Goal: Transaction & Acquisition: Subscribe to service/newsletter

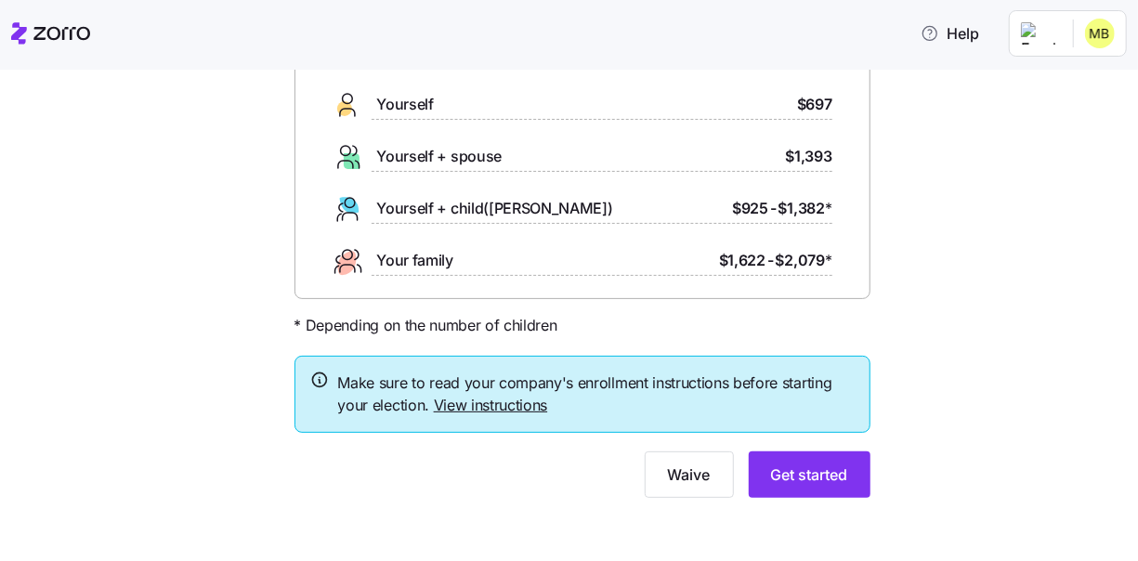
scroll to position [156, 0]
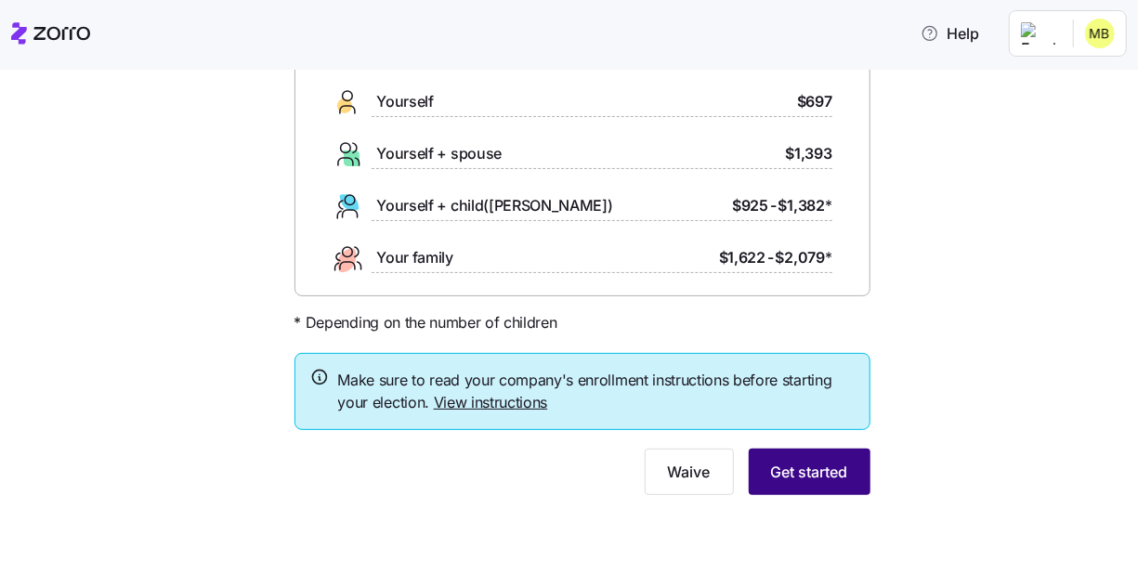
click at [807, 477] on span "Get started" at bounding box center [809, 472] width 77 height 22
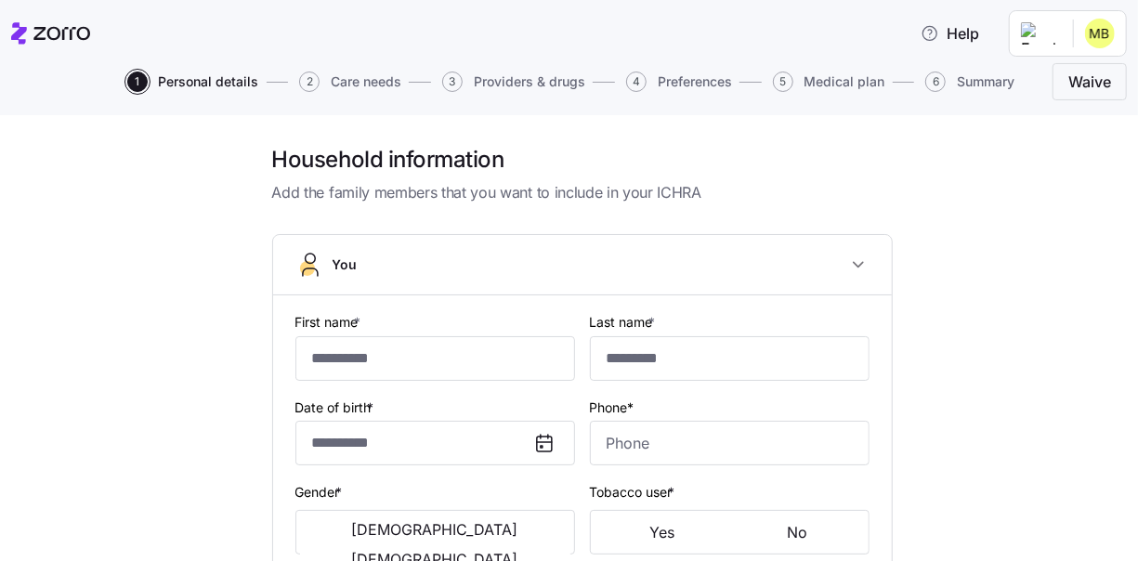
type input "*******"
type input "********"
type input "[EMAIL_ADDRESS][DOMAIN_NAME]"
type input "**********"
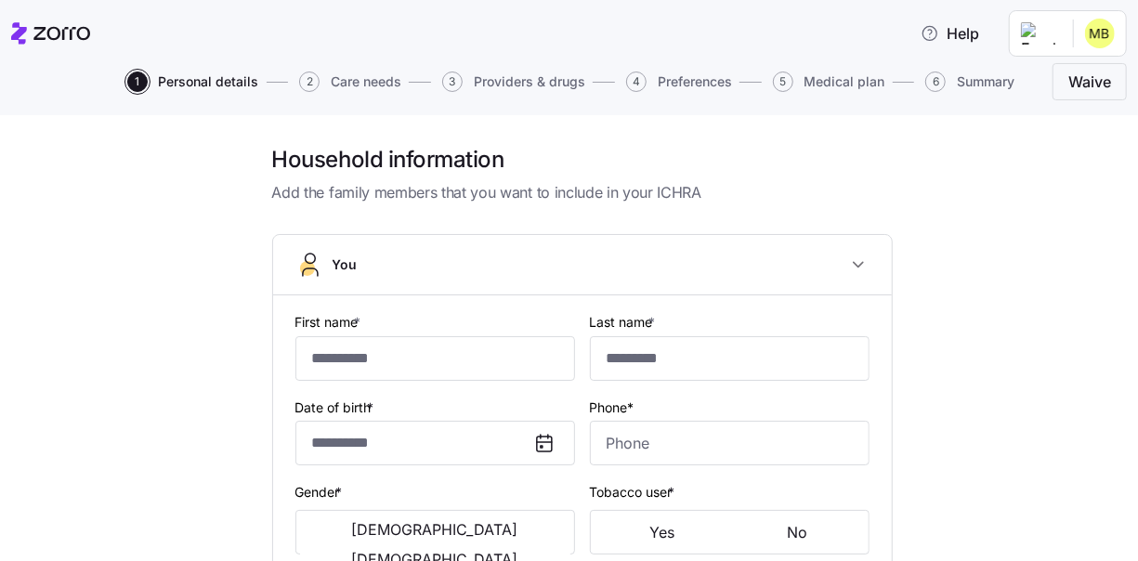
checkbox input "true"
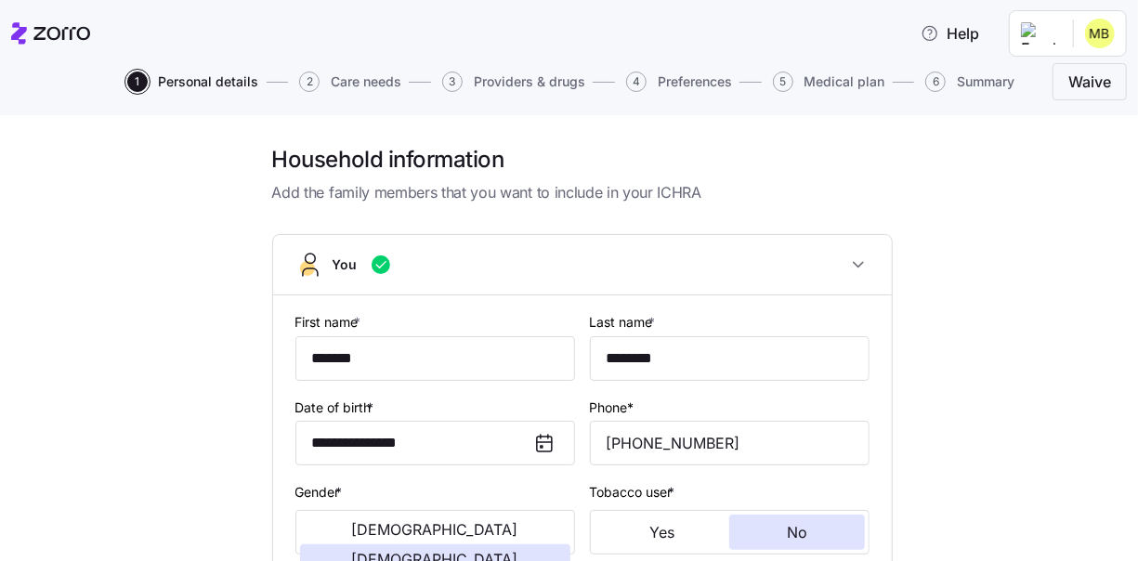
type input "**********"
type input "[PHONE_NUMBER]"
type input "[DEMOGRAPHIC_DATA] citizen"
type input "Married"
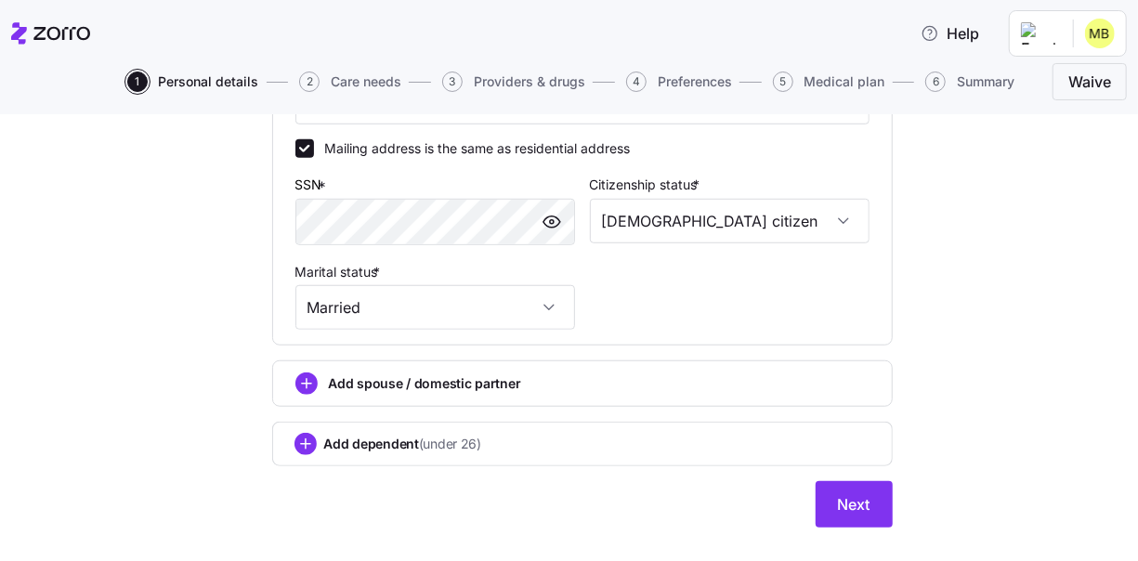
scroll to position [726, 0]
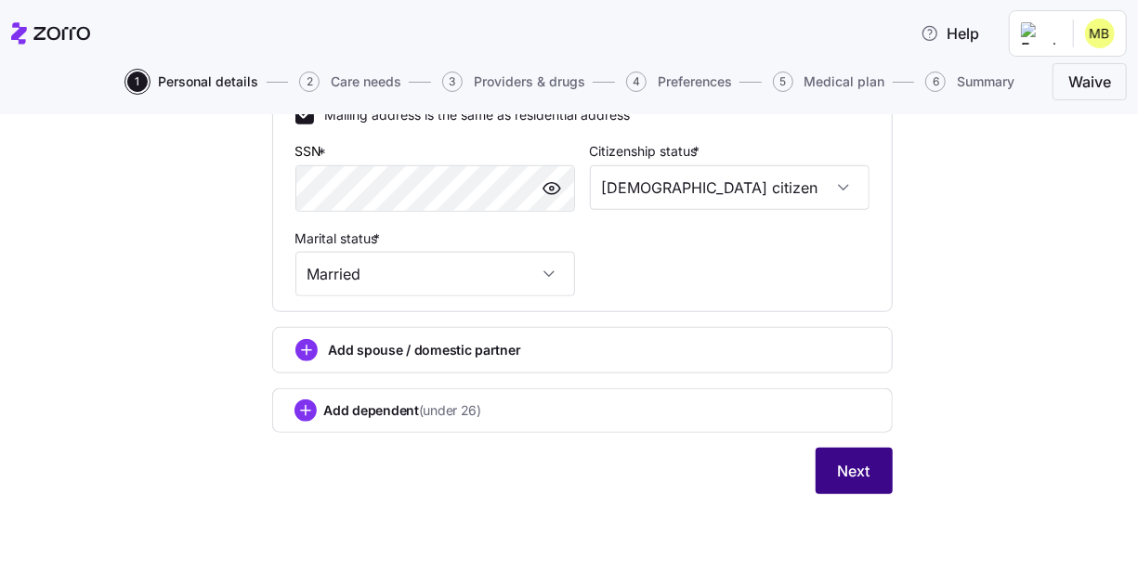
click at [850, 471] on span "Next" at bounding box center [854, 471] width 33 height 22
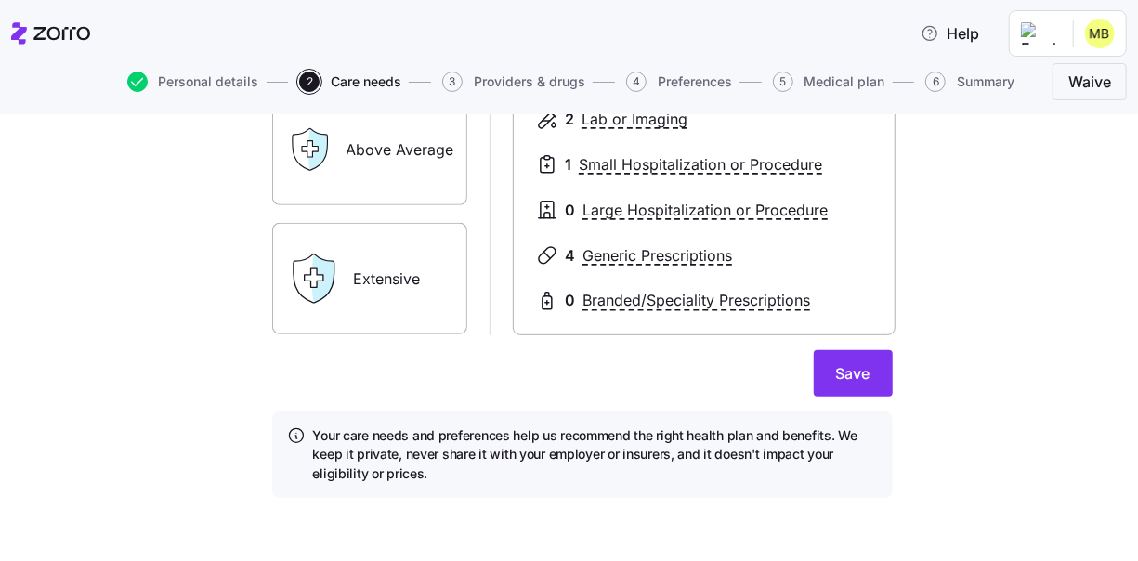
scroll to position [411, 0]
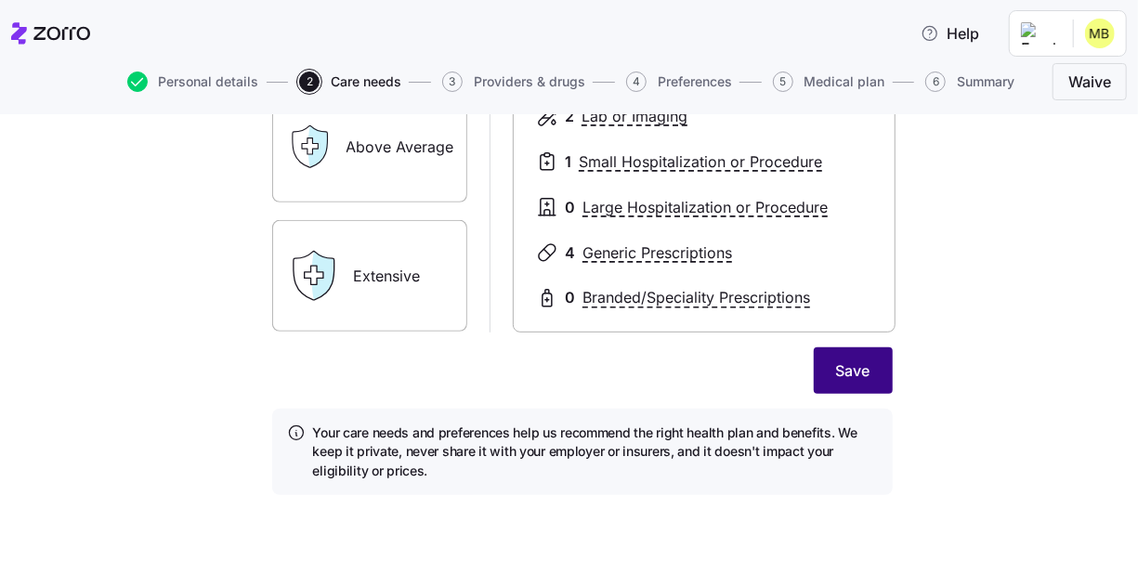
click at [846, 371] on span "Save" at bounding box center [853, 370] width 34 height 22
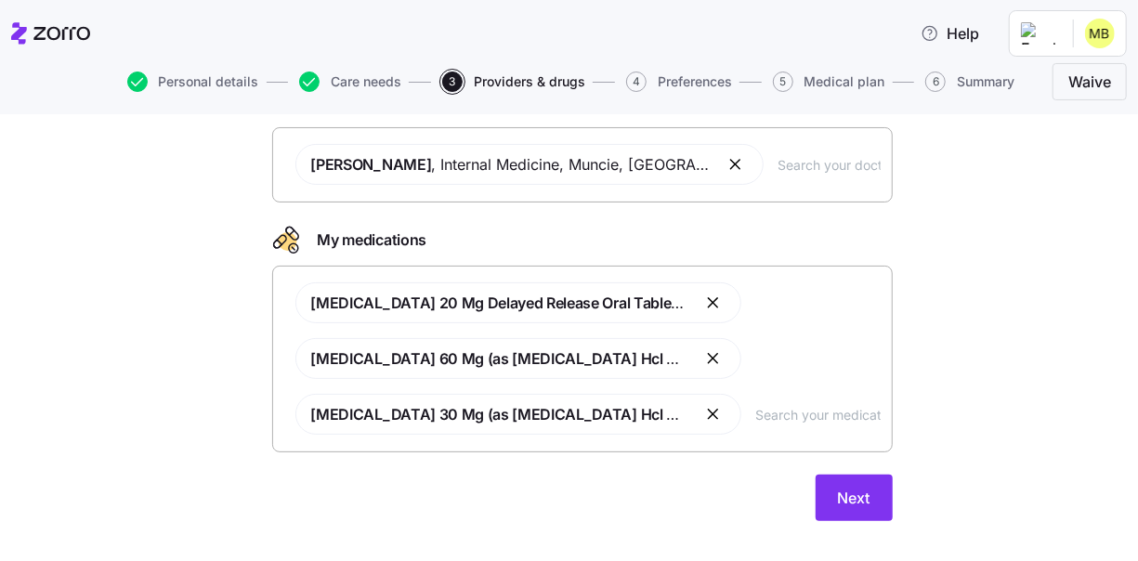
scroll to position [165, 0]
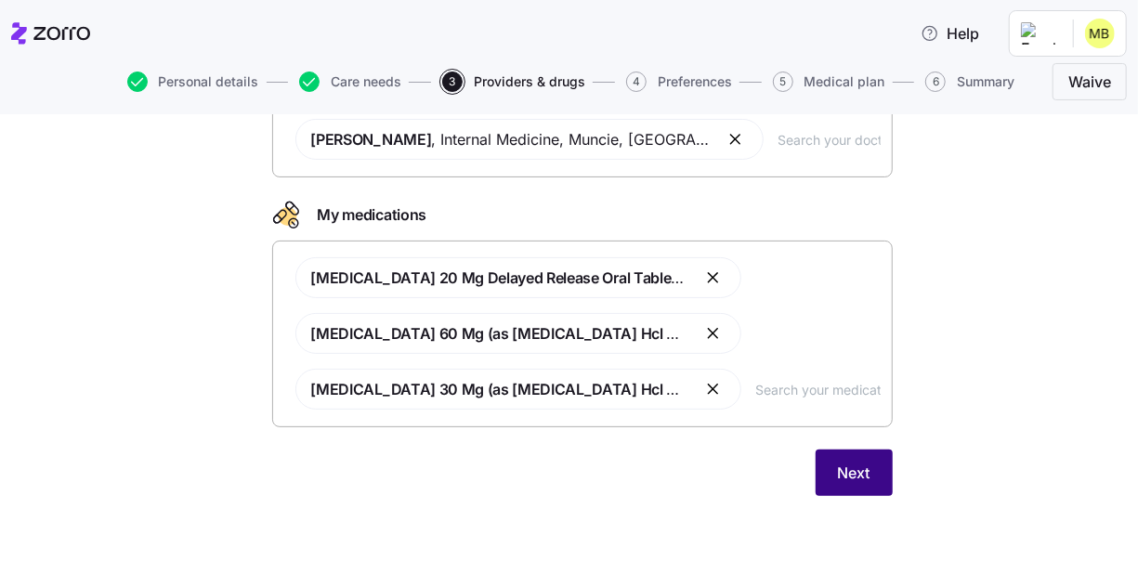
click at [850, 467] on span "Next" at bounding box center [854, 473] width 33 height 22
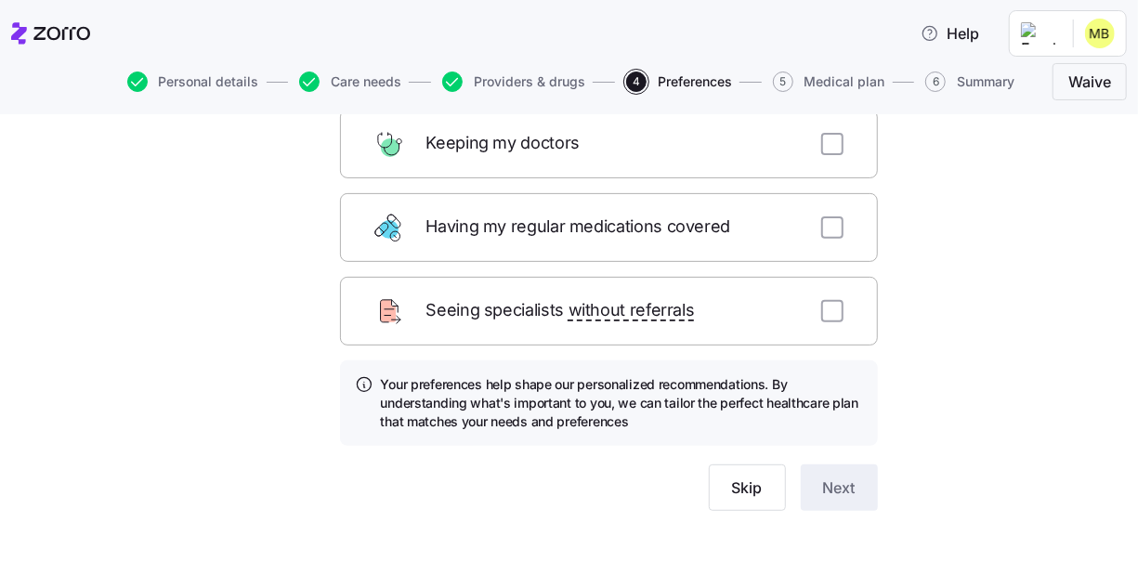
scroll to position [320, 0]
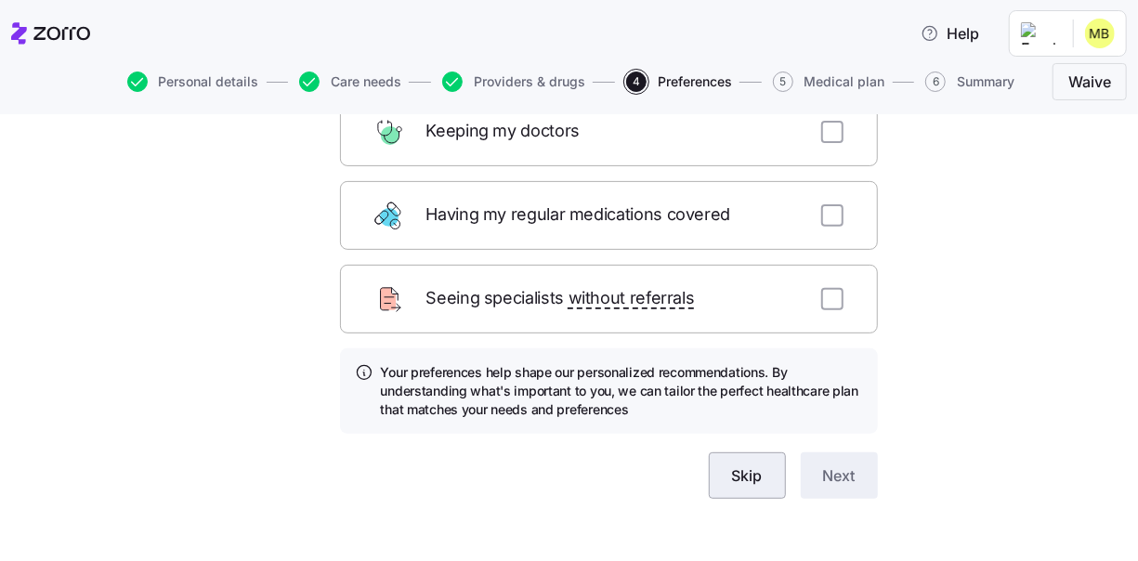
click at [740, 464] on span "Skip" at bounding box center [747, 475] width 31 height 22
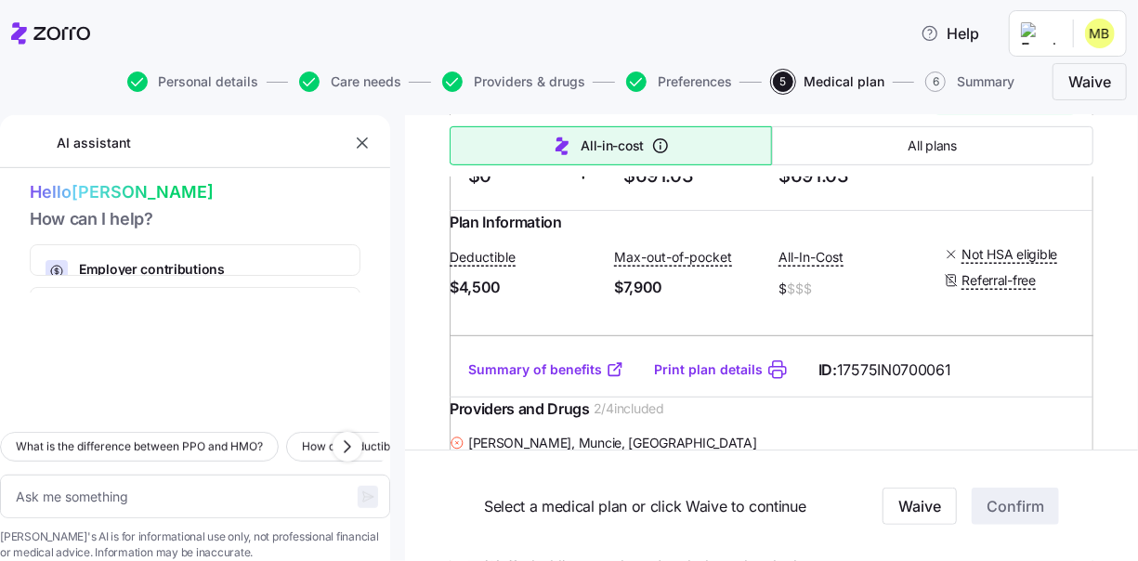
scroll to position [557, 0]
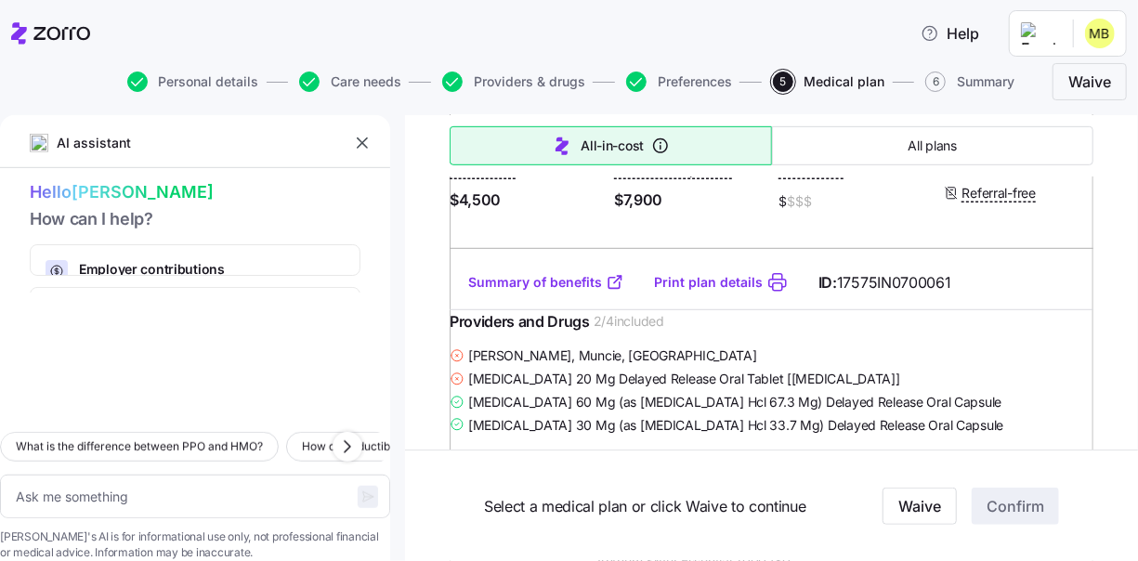
click at [581, 292] on link "Summary of benefits" at bounding box center [546, 282] width 156 height 19
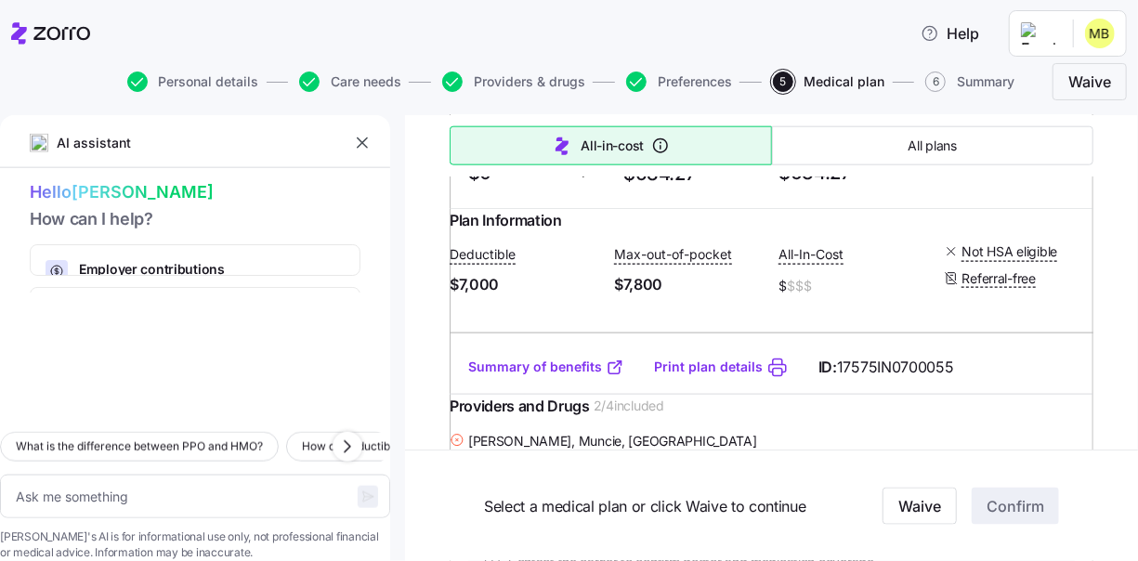
scroll to position [1300, 0]
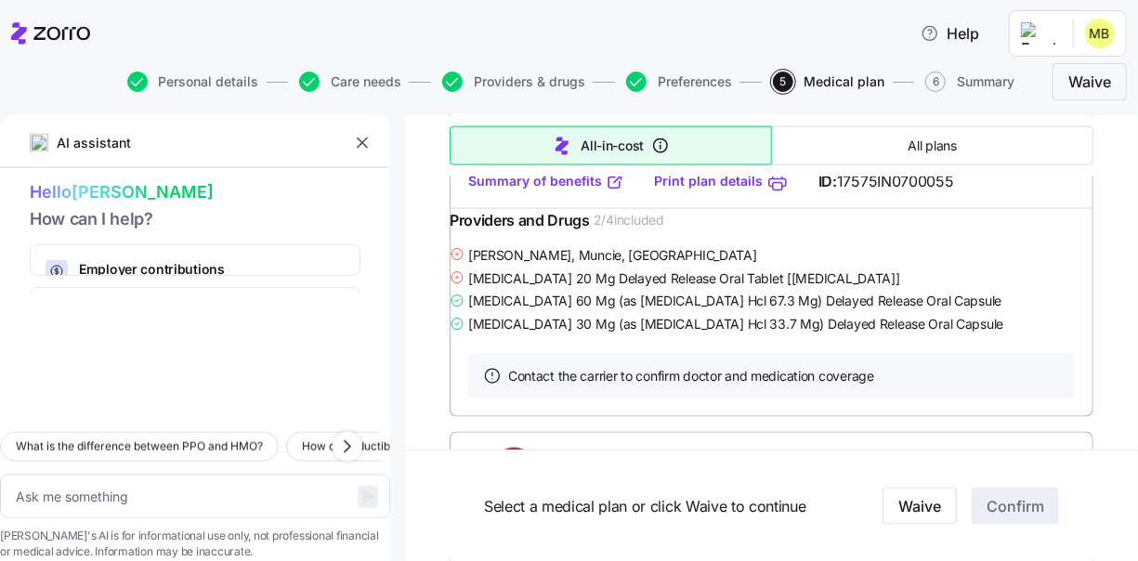
click at [550, 190] on link "Summary of benefits" at bounding box center [546, 181] width 156 height 19
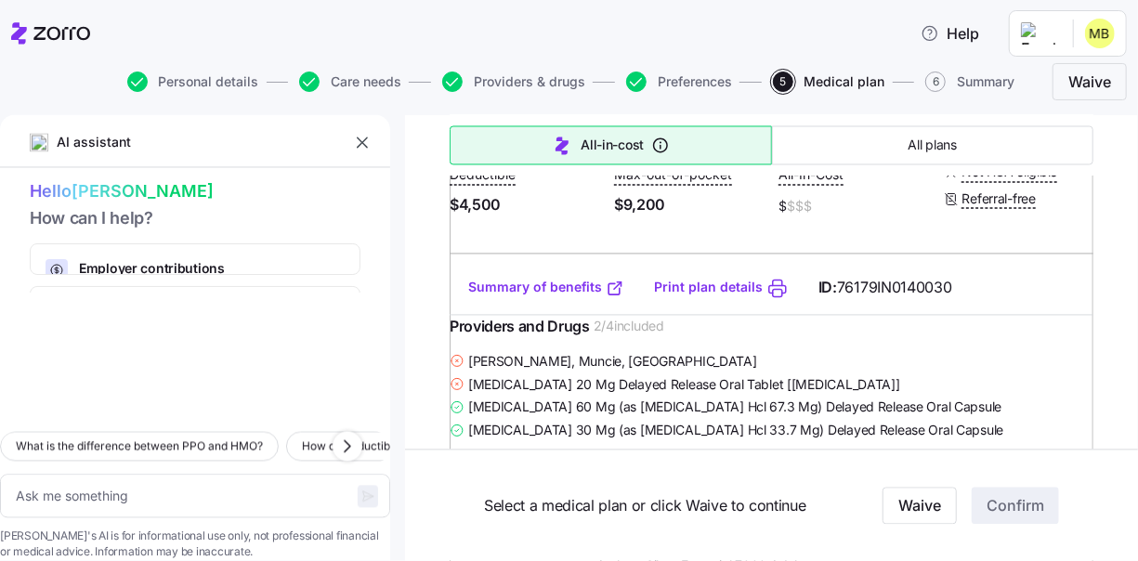
scroll to position [1857, 0]
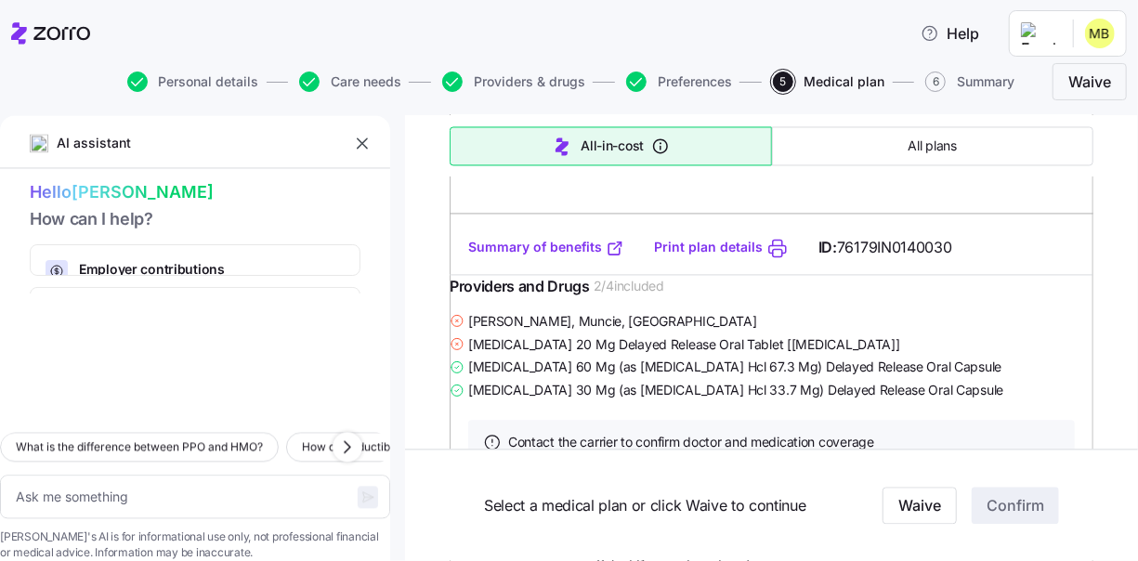
click at [589, 256] on link "Summary of benefits" at bounding box center [546, 247] width 156 height 19
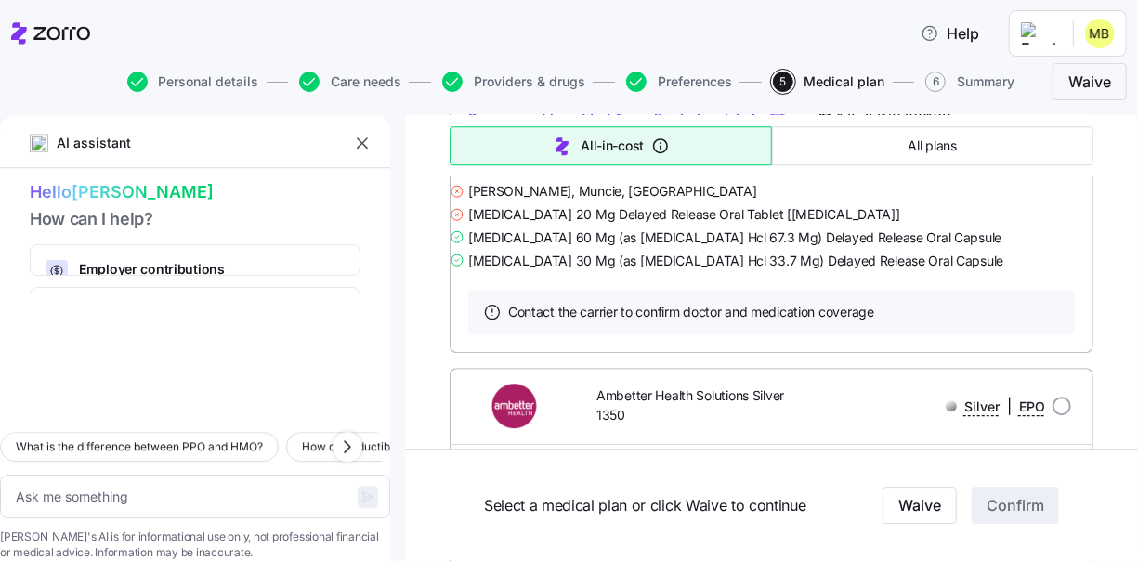
scroll to position [2693, 0]
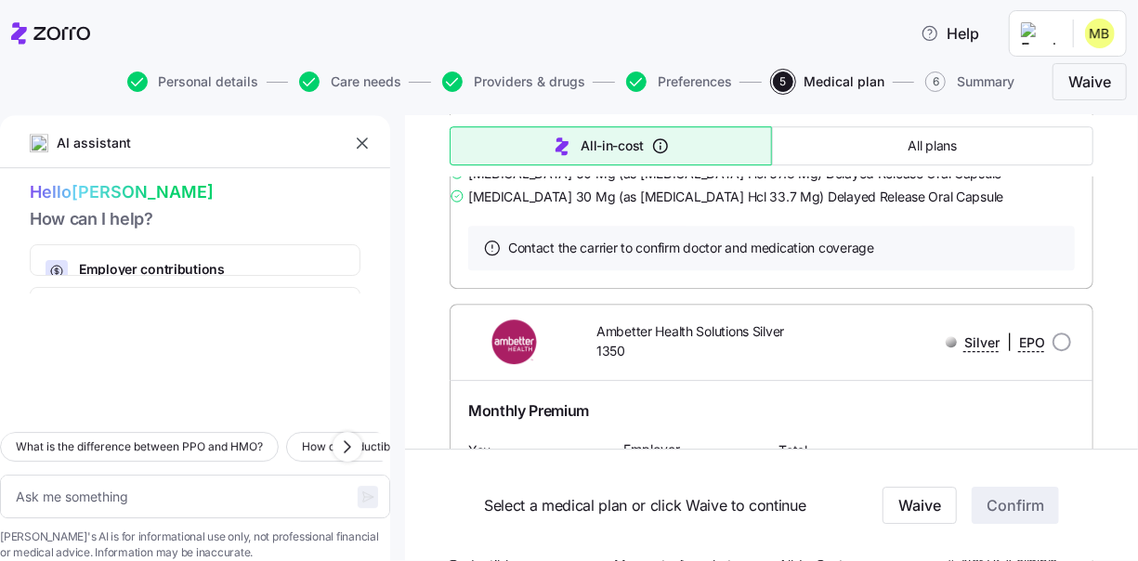
click at [547, 63] on link "Summary of benefits" at bounding box center [546, 54] width 156 height 19
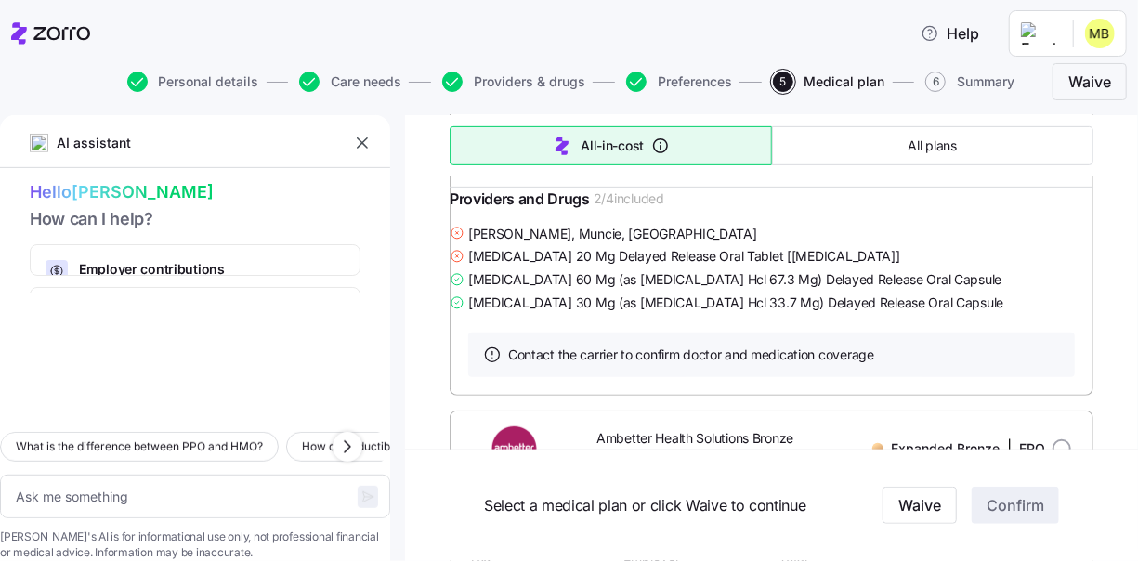
scroll to position [3900, 0]
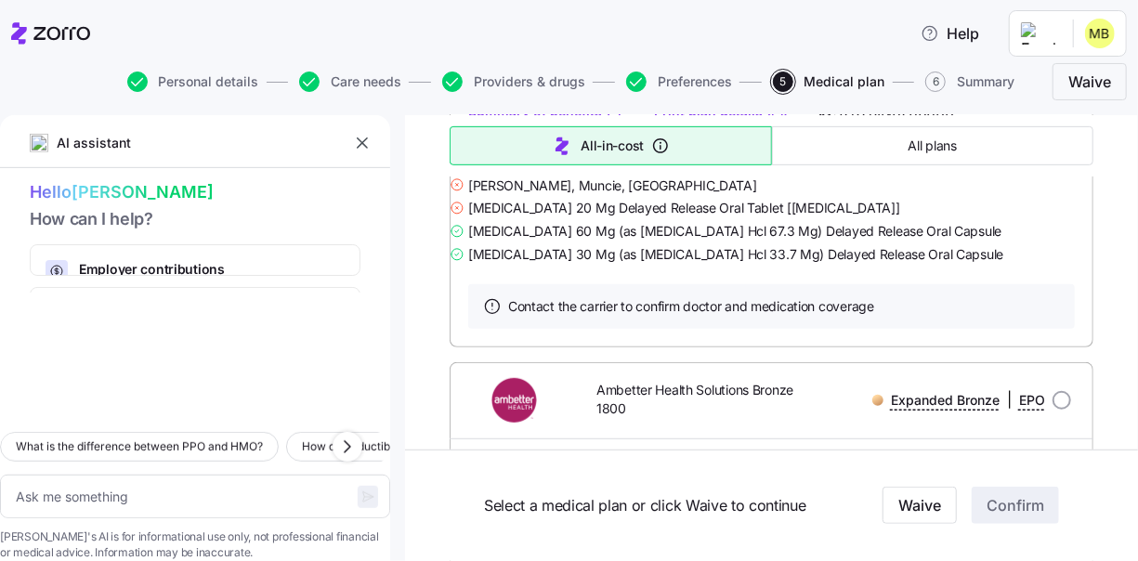
click at [581, 121] on link "Summary of benefits" at bounding box center [546, 111] width 156 height 19
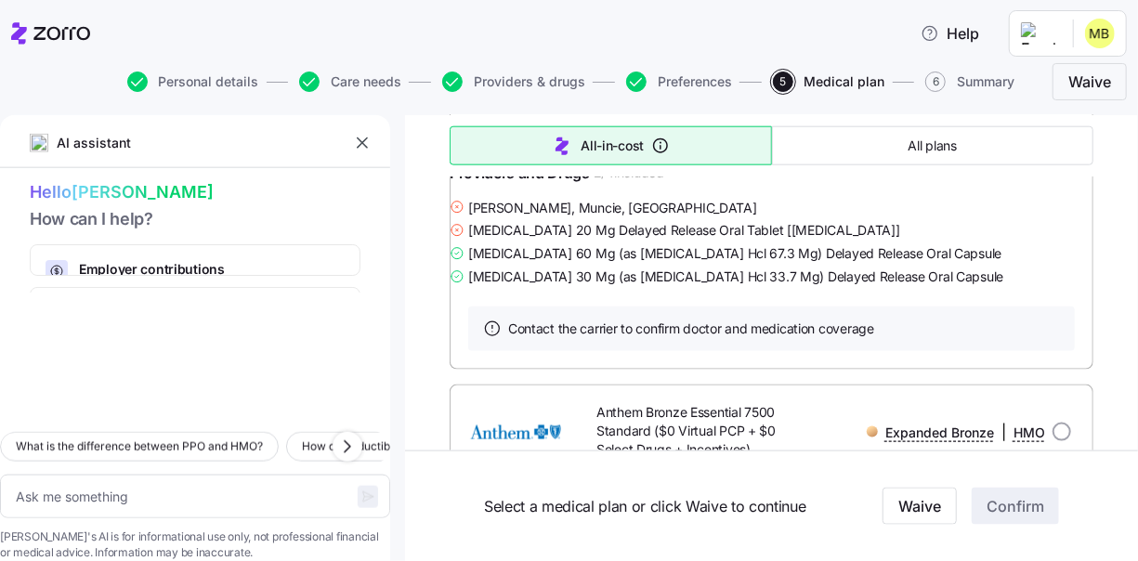
scroll to position [4551, 0]
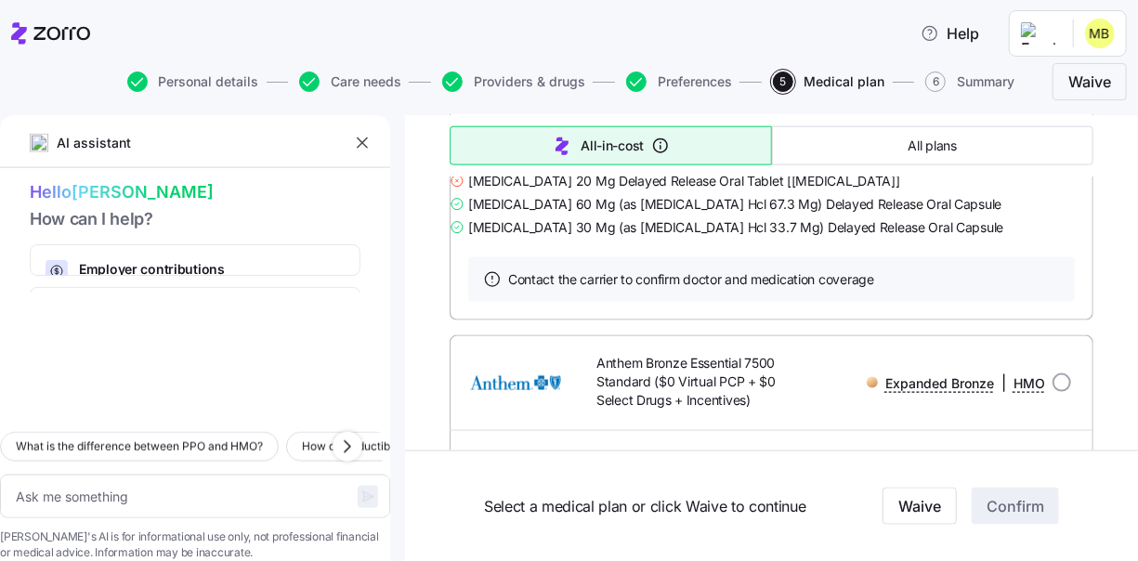
click at [589, 94] on link "Summary of benefits" at bounding box center [546, 84] width 156 height 19
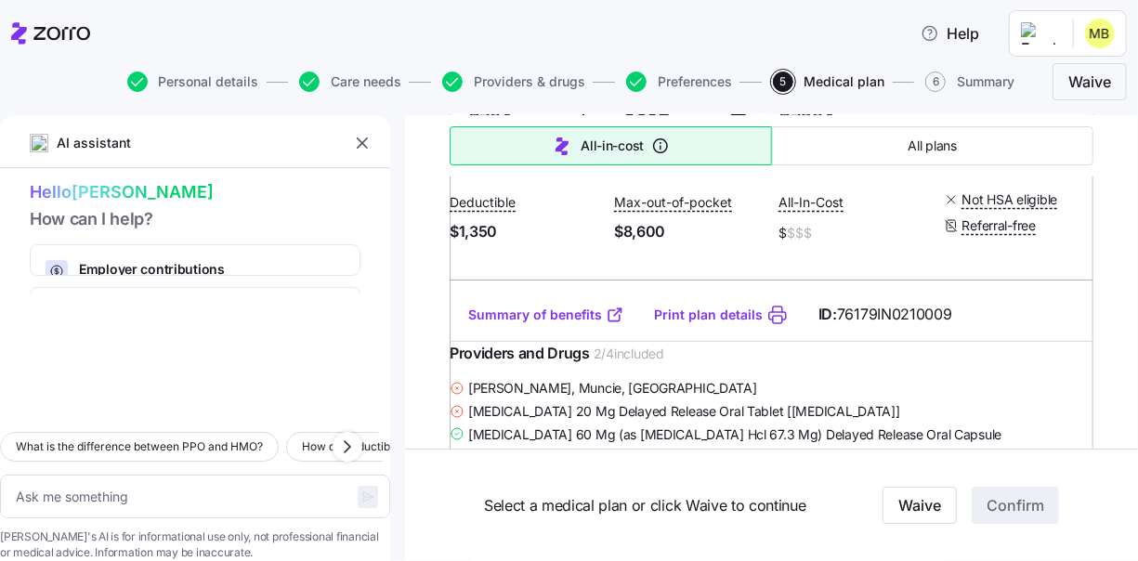
scroll to position [16902, 0]
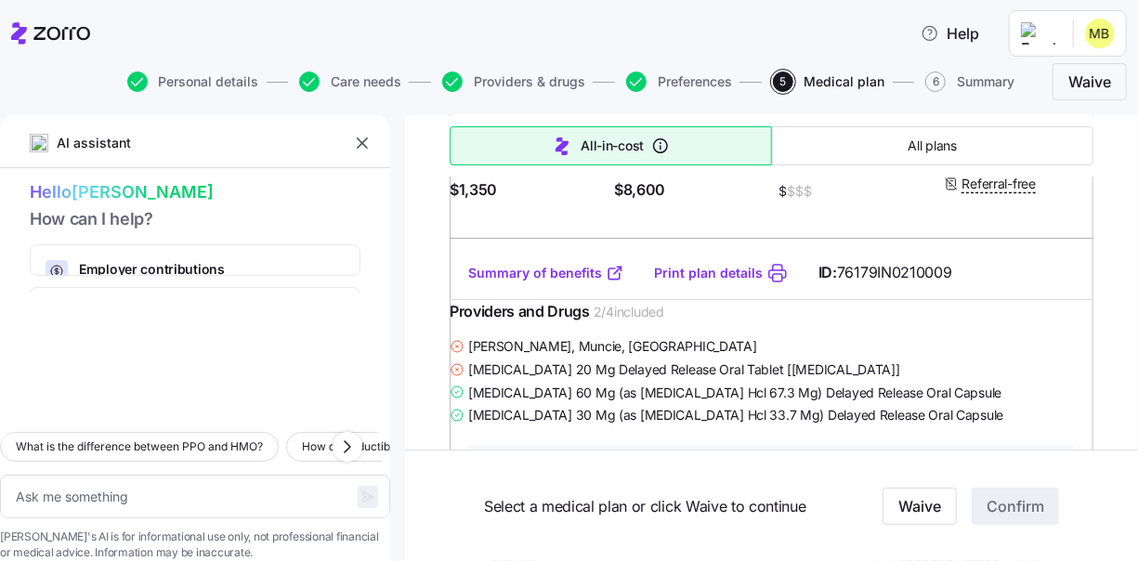
type textarea "x"
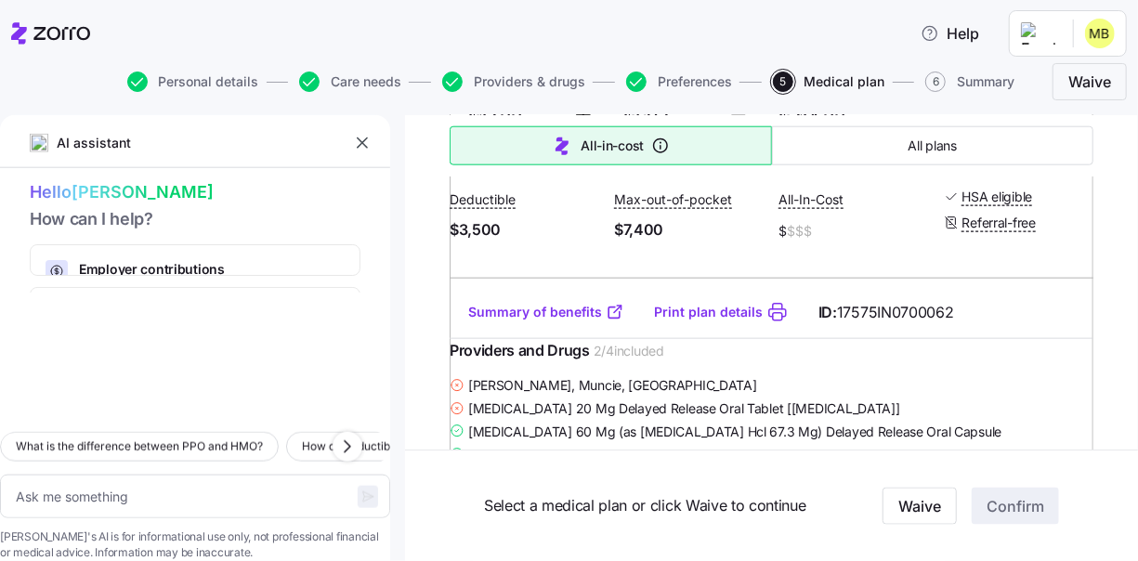
scroll to position [18017, 0]
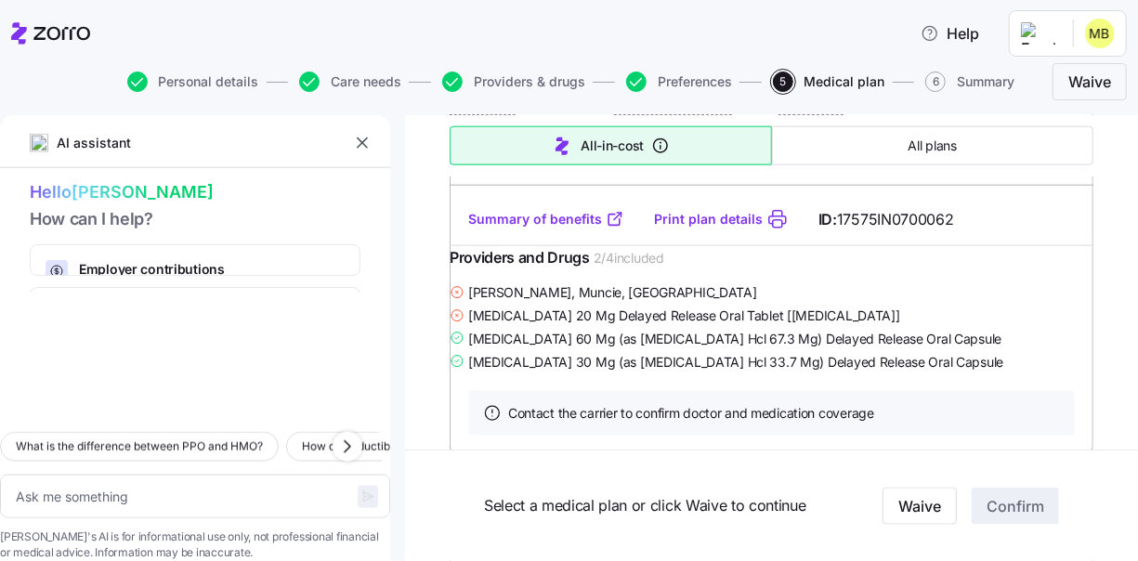
scroll to position [18295, 0]
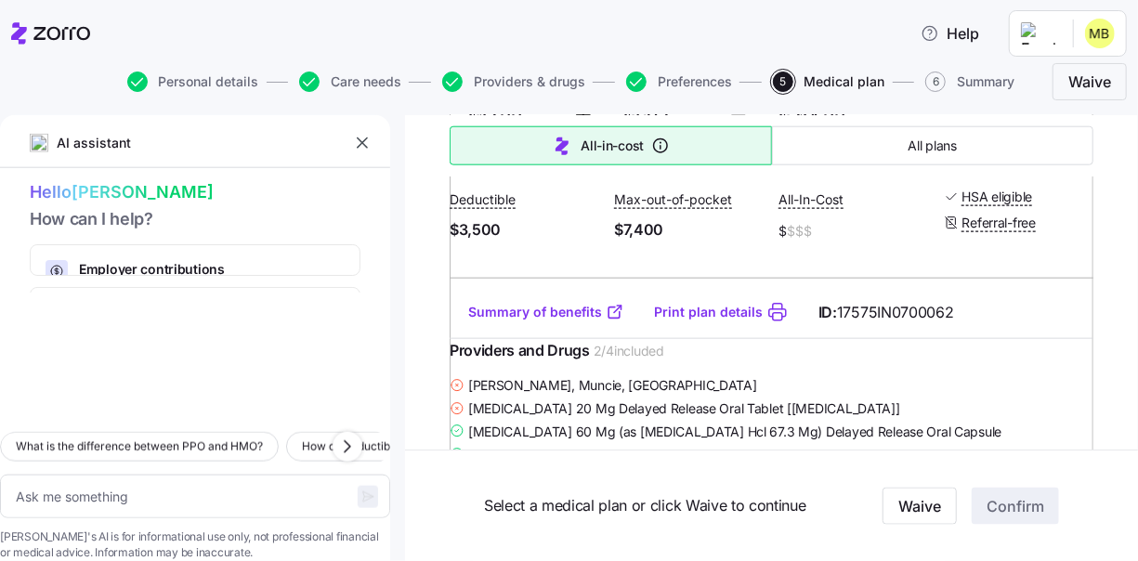
scroll to position [18017, 0]
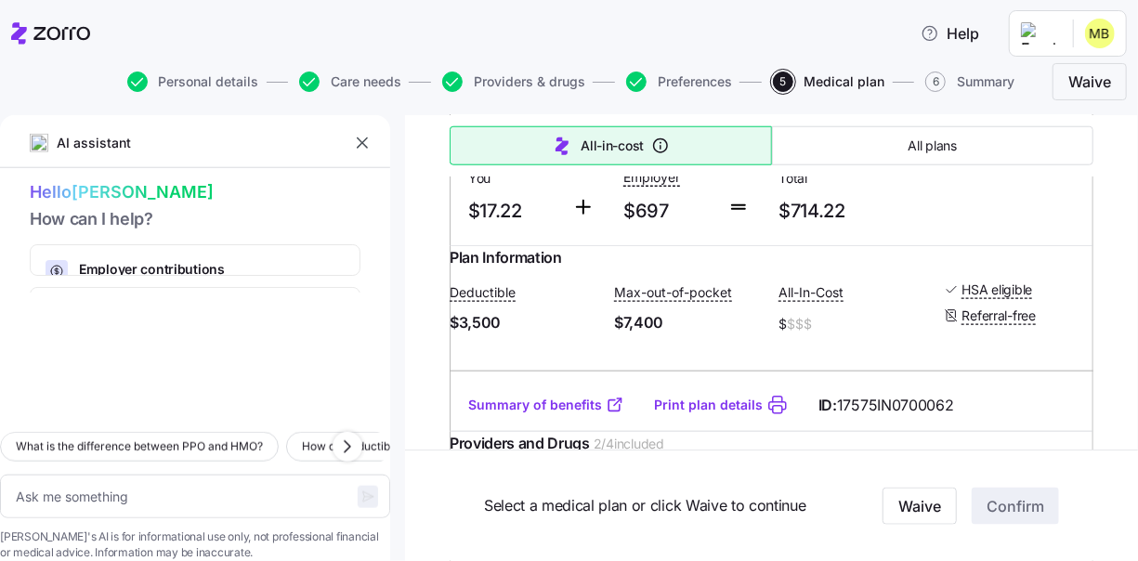
drag, startPoint x: 1050, startPoint y: 230, endPoint x: 1074, endPoint y: 258, distance: 36.9
radio input "true"
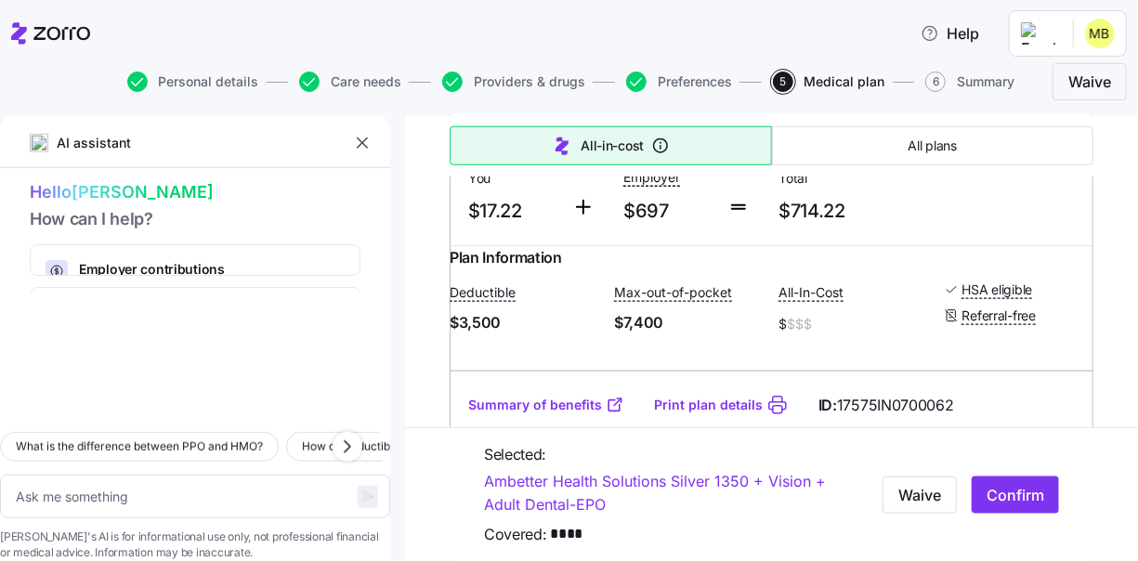
click at [920, 496] on span "Waive" at bounding box center [919, 494] width 43 height 22
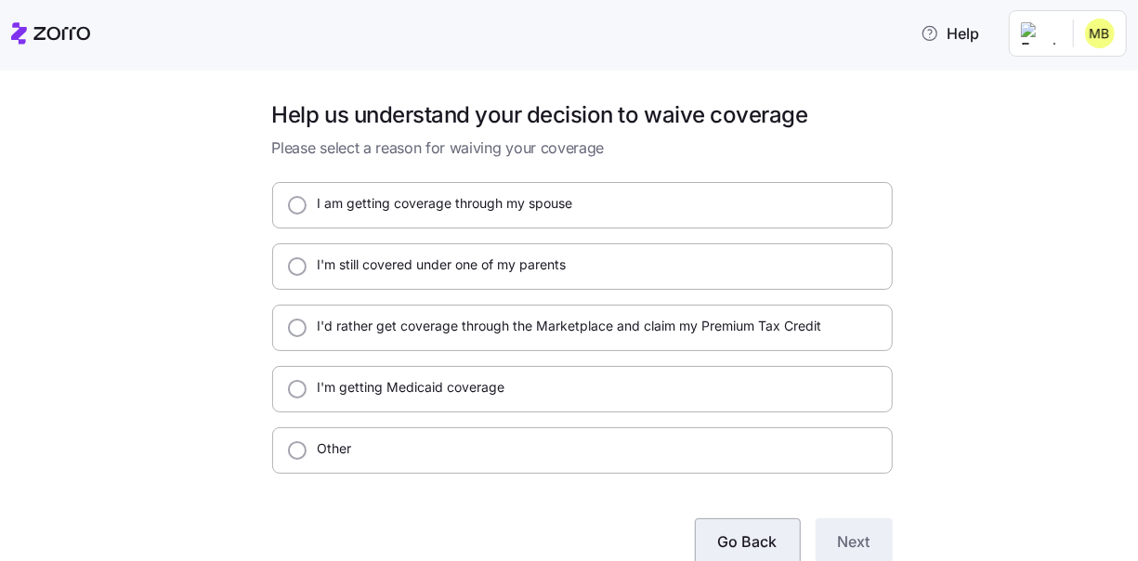
drag, startPoint x: 739, startPoint y: 539, endPoint x: 748, endPoint y: 531, distance: 11.2
click at [739, 539] on span "Go Back" at bounding box center [747, 541] width 59 height 22
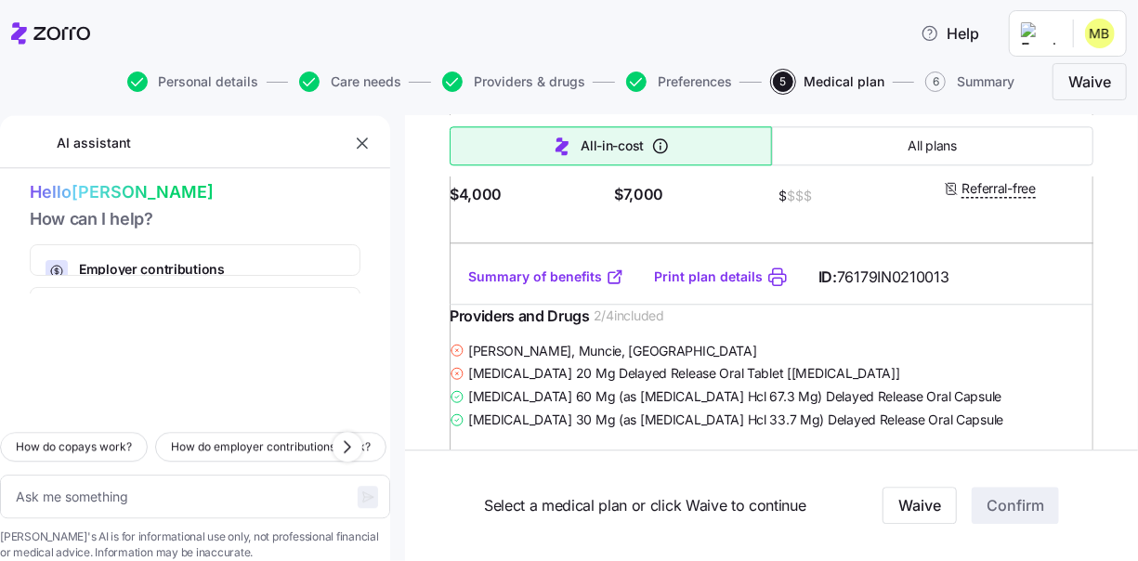
scroll to position [19317, 0]
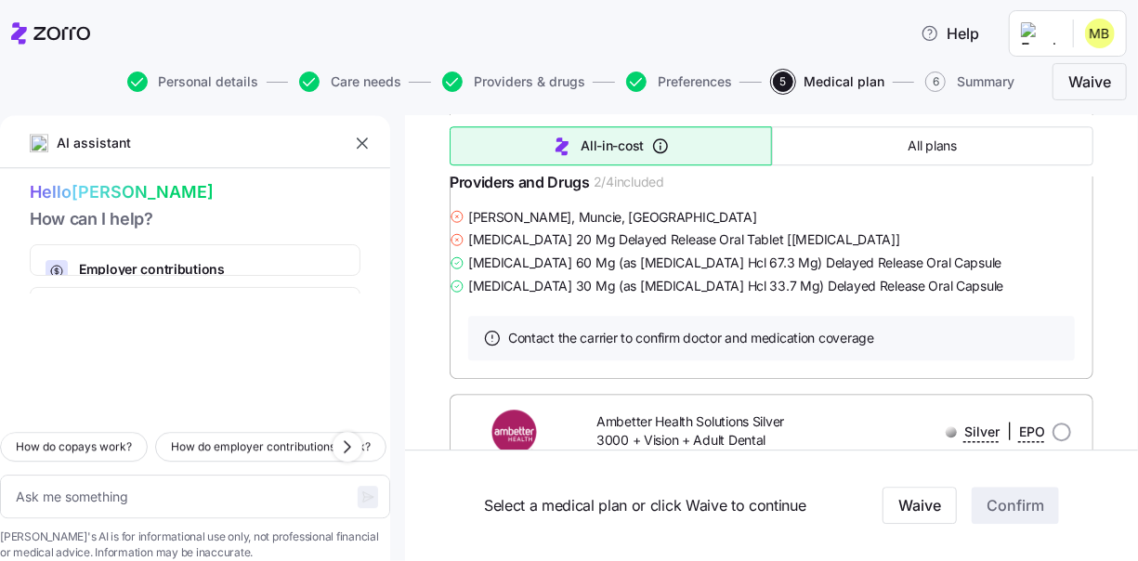
scroll to position [19595, 0]
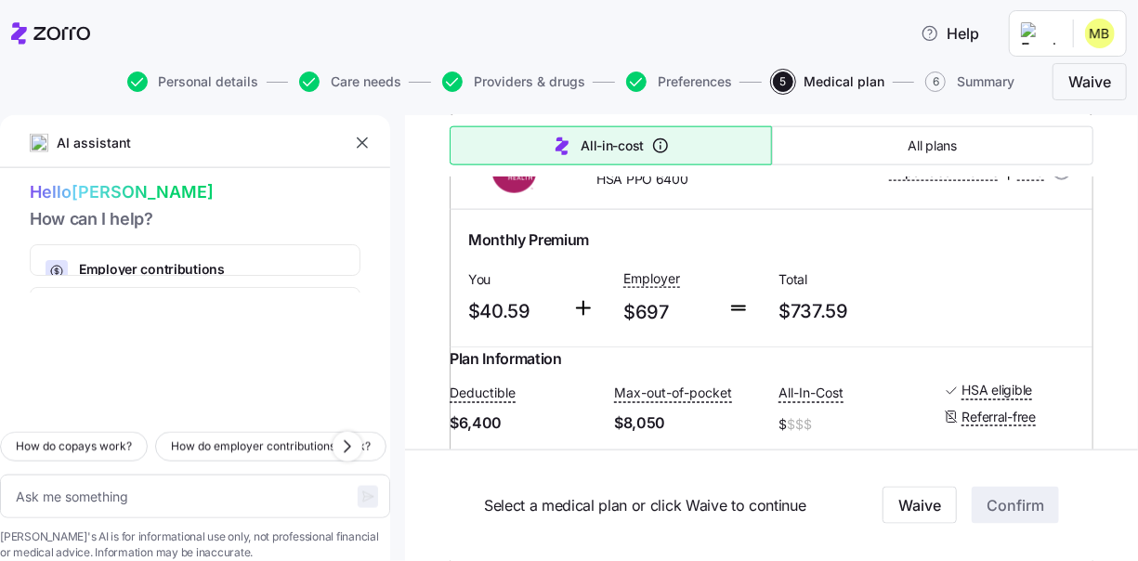
scroll to position [21731, 0]
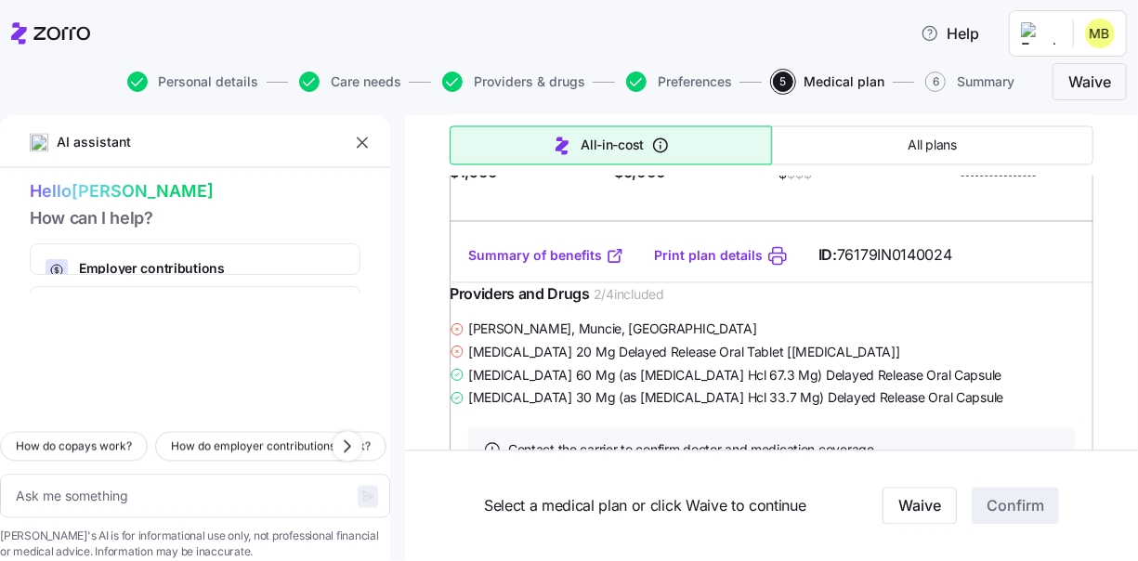
scroll to position [32597, 0]
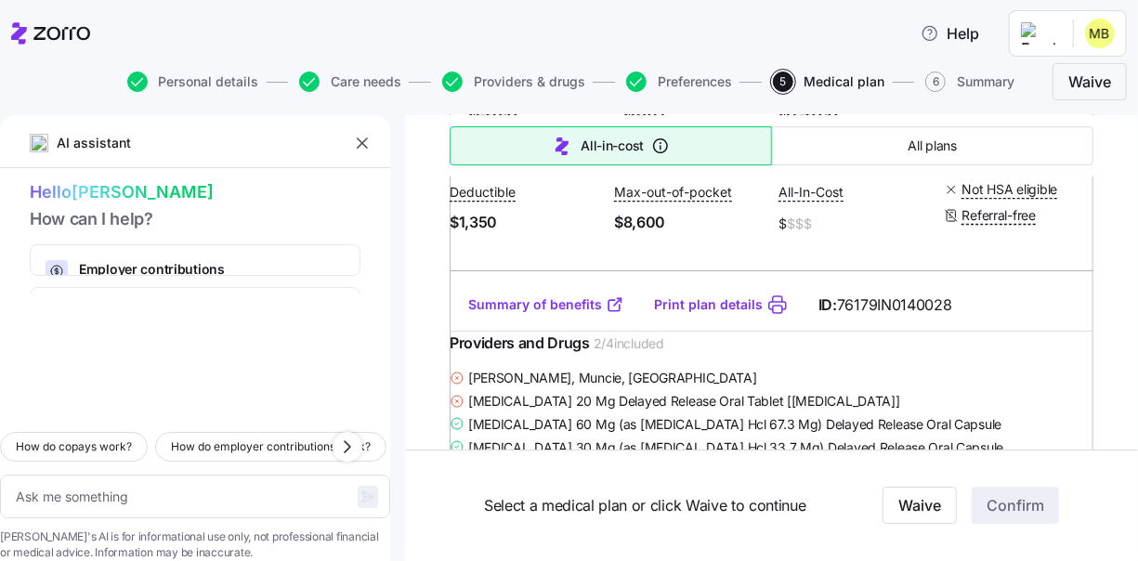
scroll to position [3250, 0]
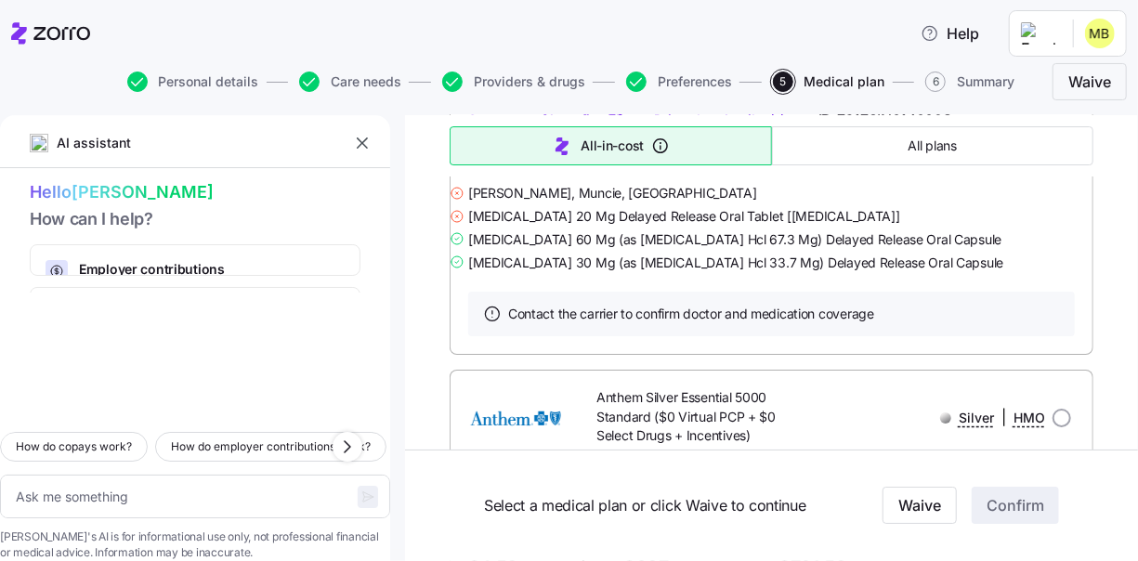
click at [581, 129] on link "Summary of benefits" at bounding box center [546, 120] width 156 height 19
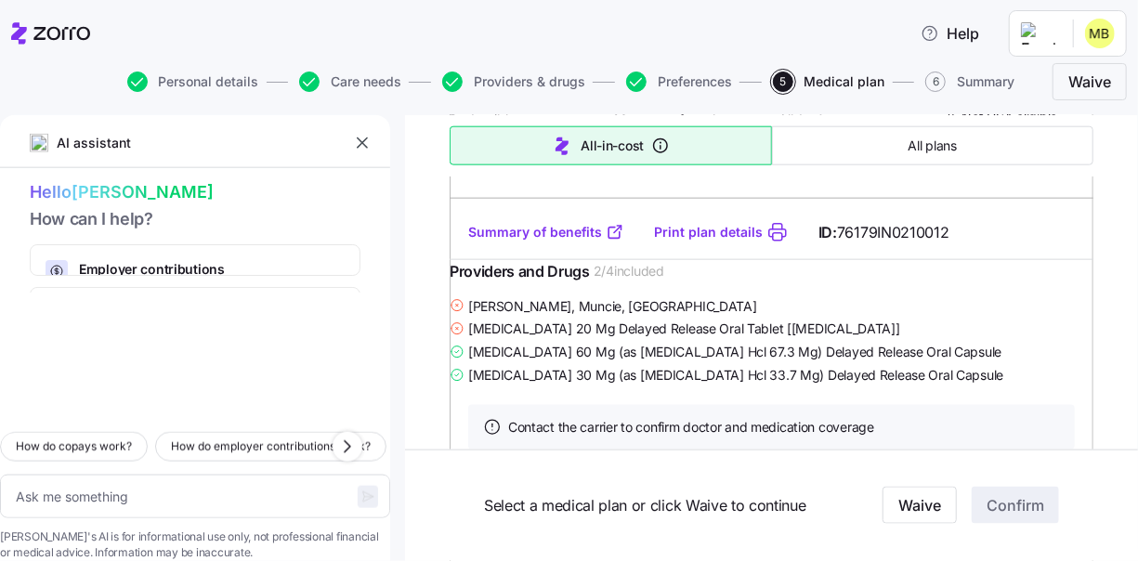
scroll to position [11423, 0]
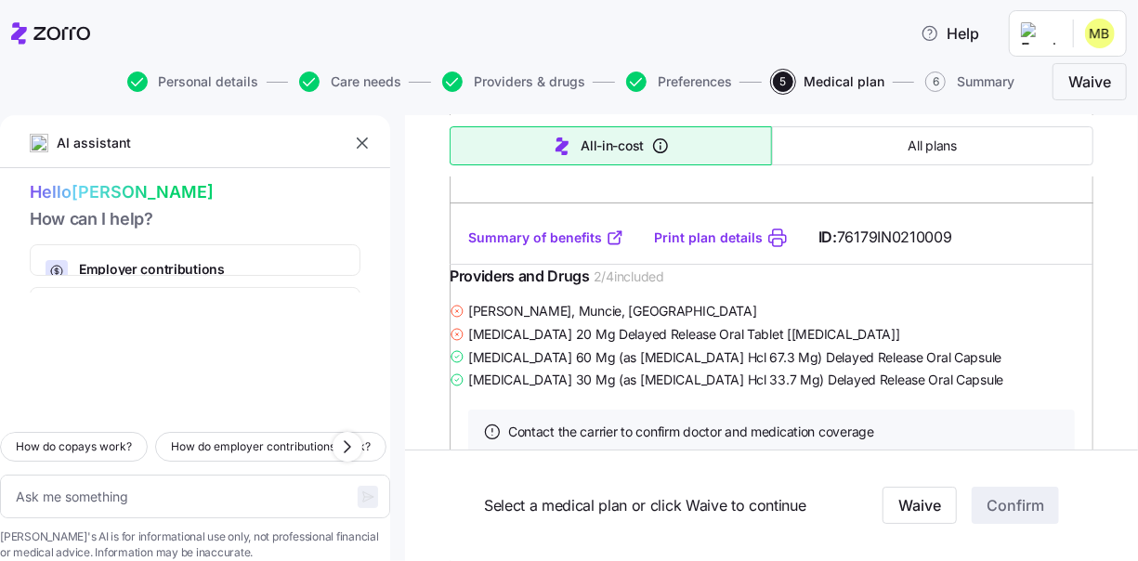
scroll to position [16902, 0]
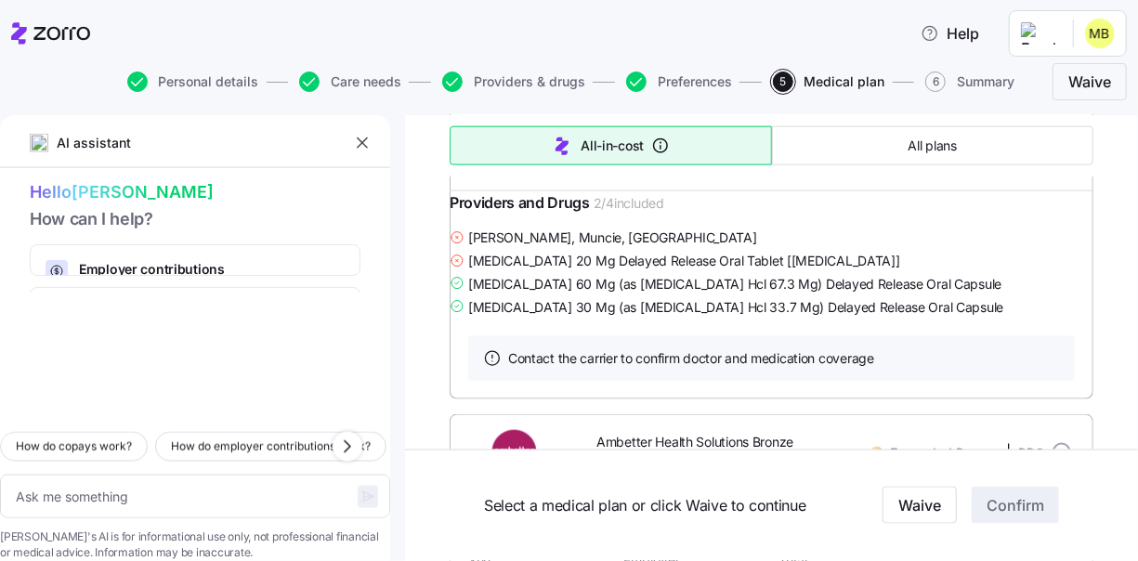
scroll to position [18295, 0]
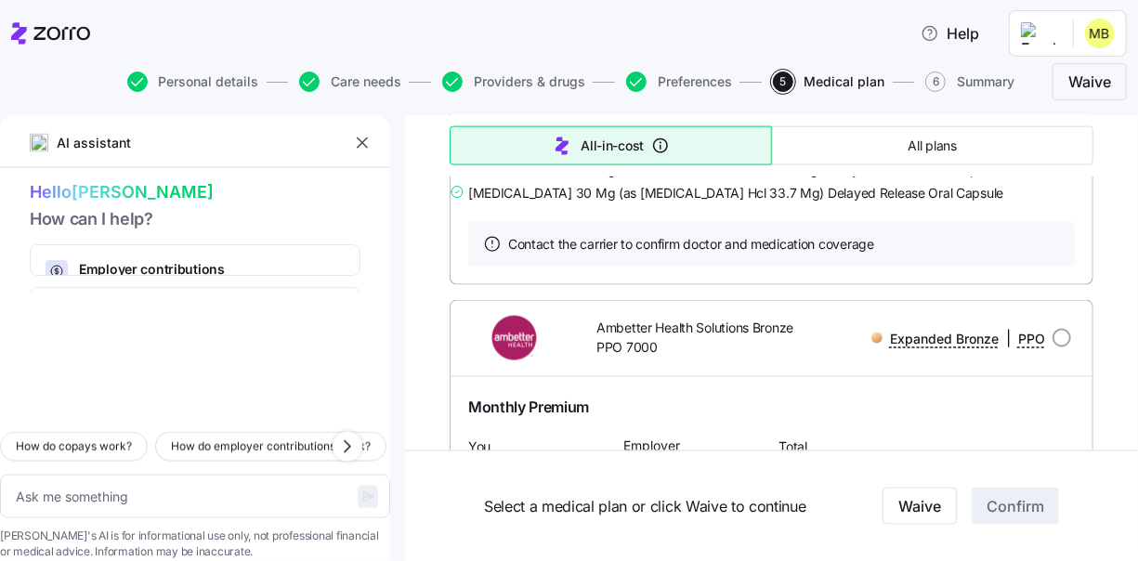
scroll to position [18202, 0]
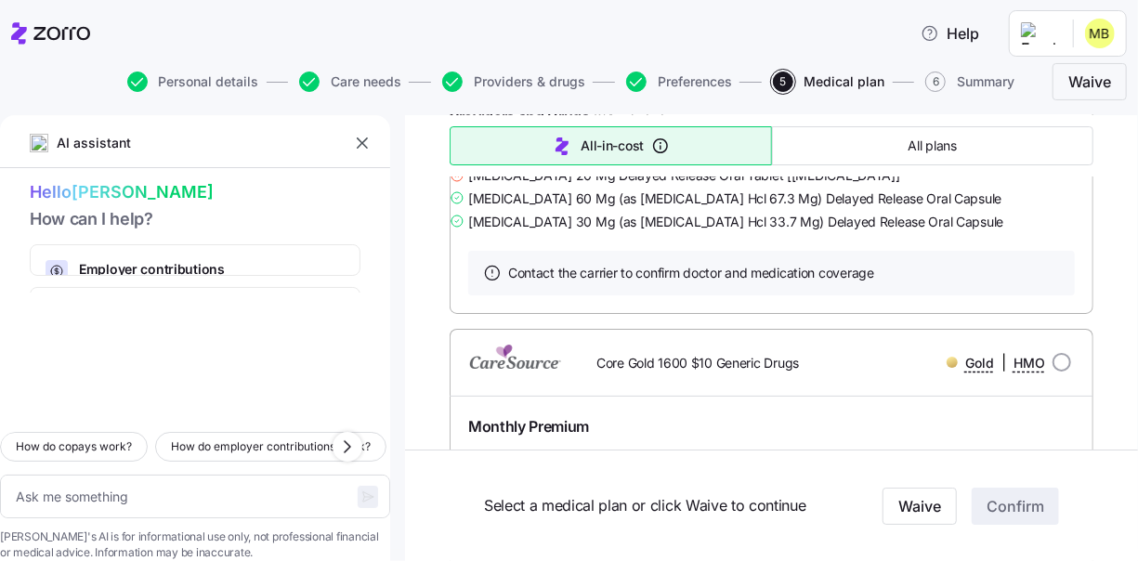
scroll to position [54183, 0]
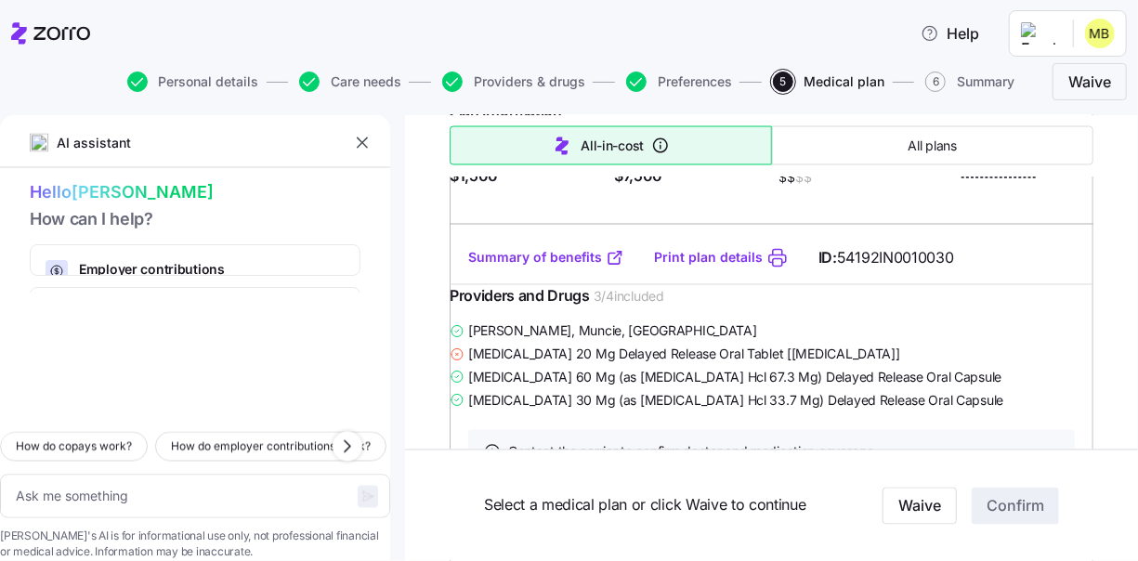
scroll to position [54276, 0]
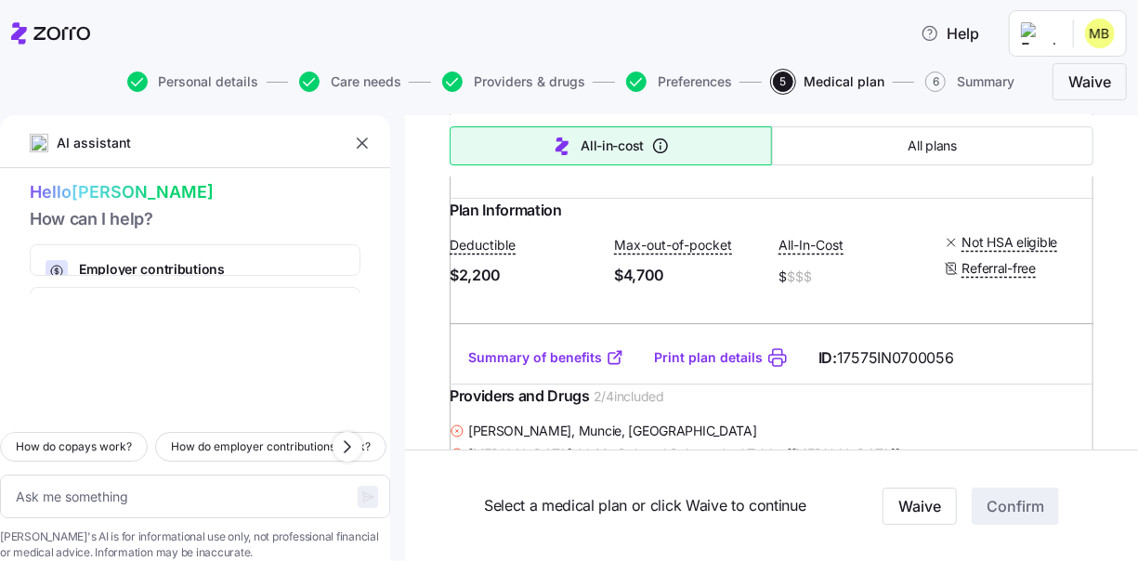
type textarea "x"
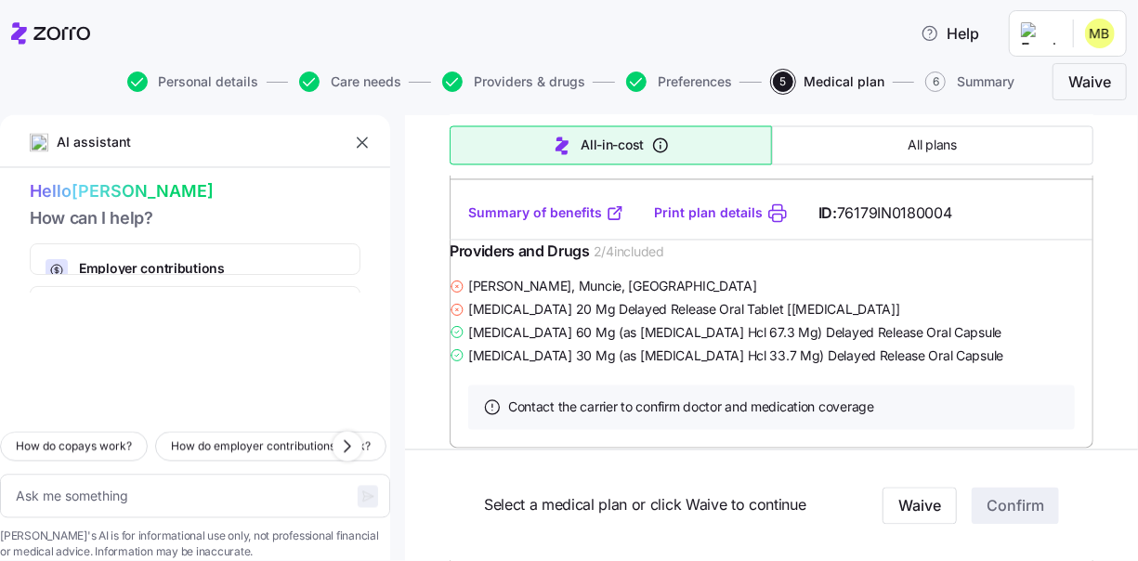
scroll to position [18893, 0]
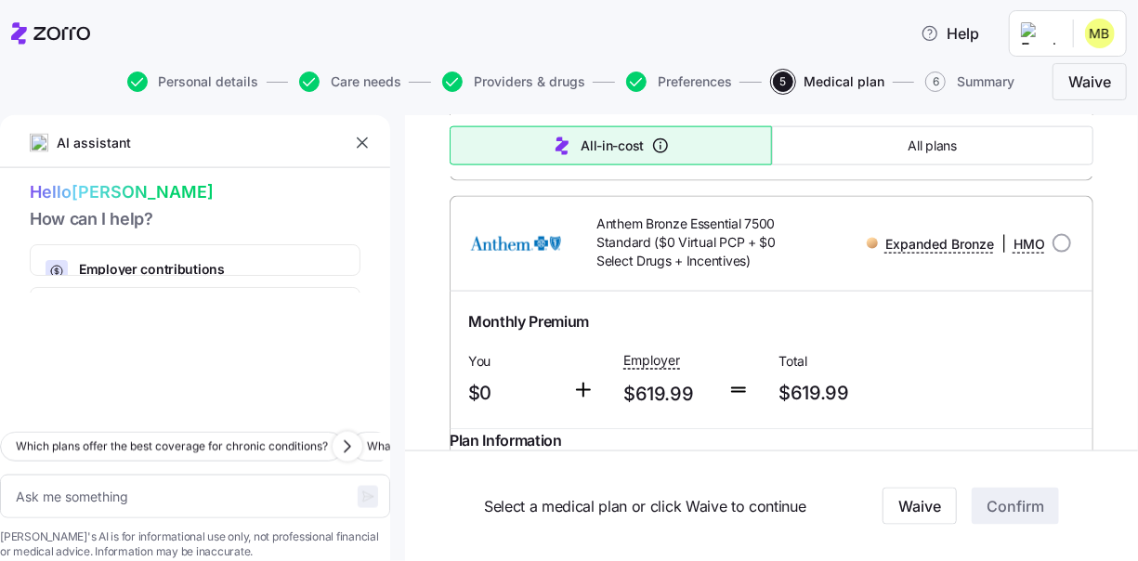
scroll to position [4736, 0]
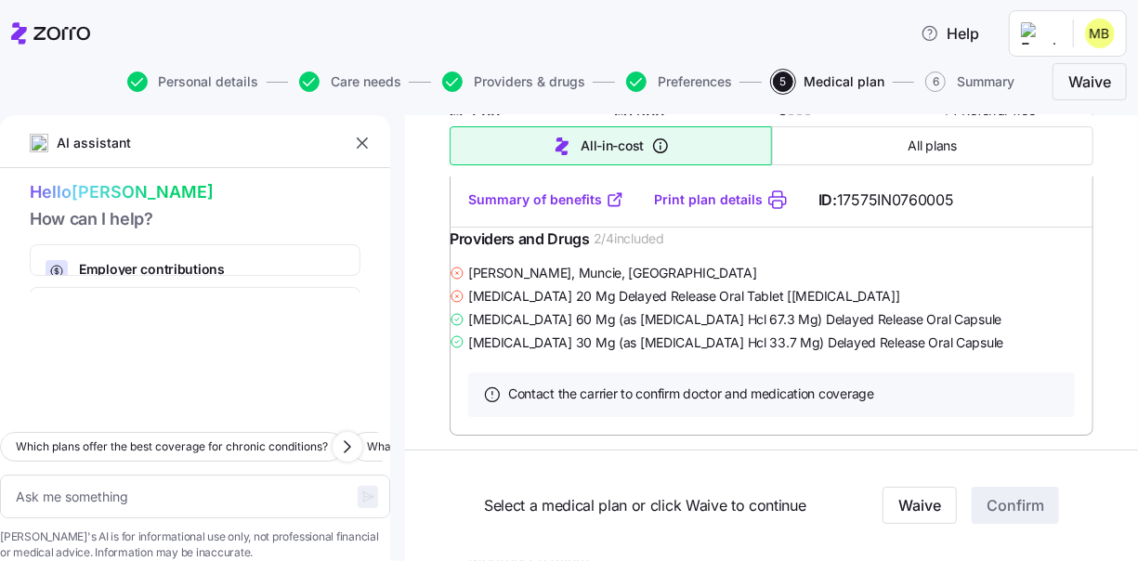
scroll to position [10123, 0]
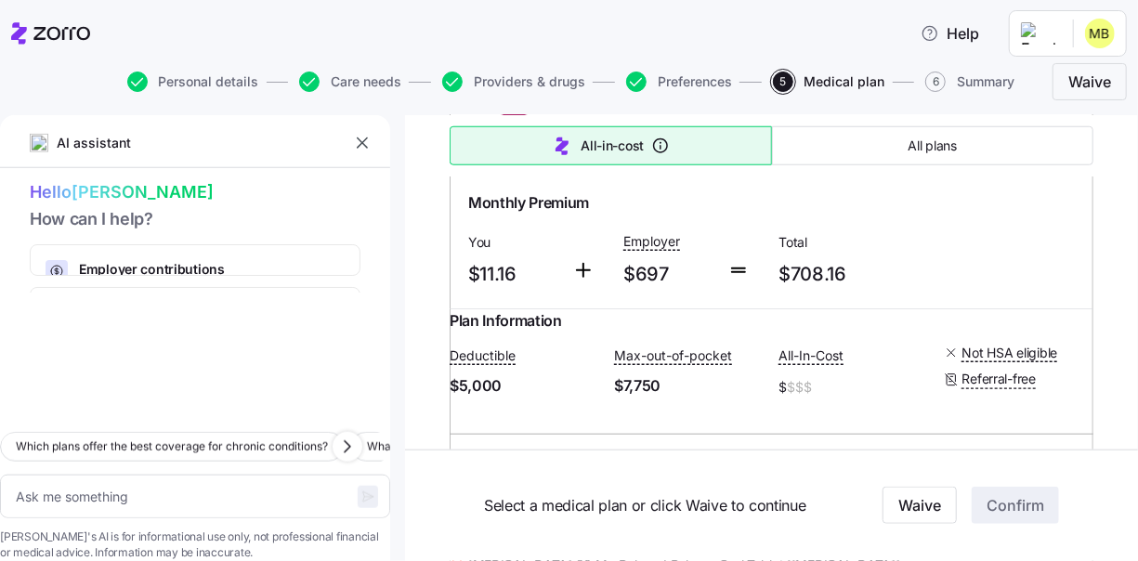
scroll to position [11144, 0]
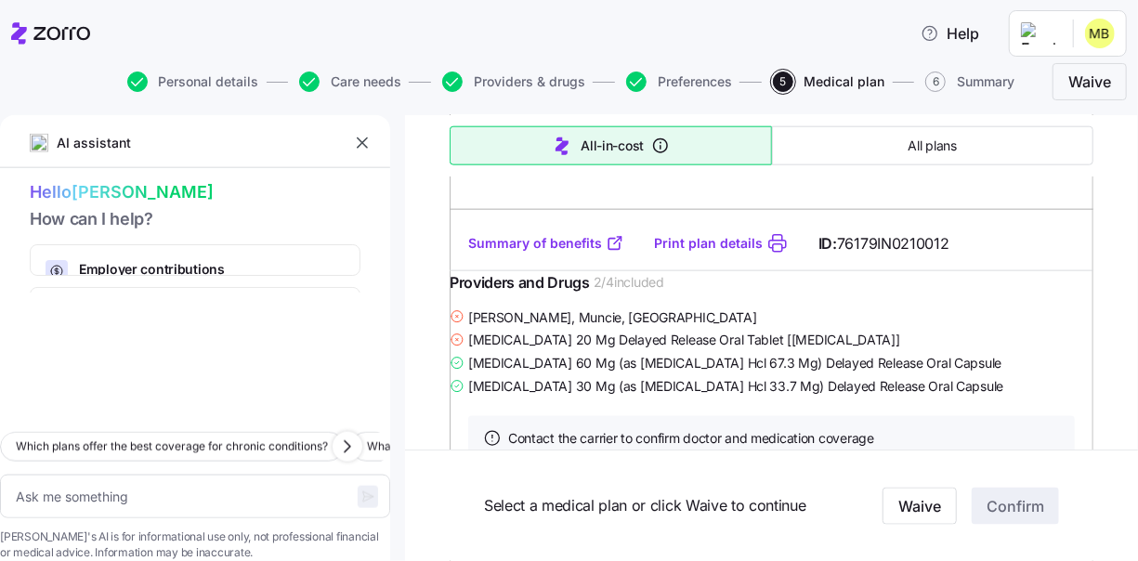
type textarea "x"
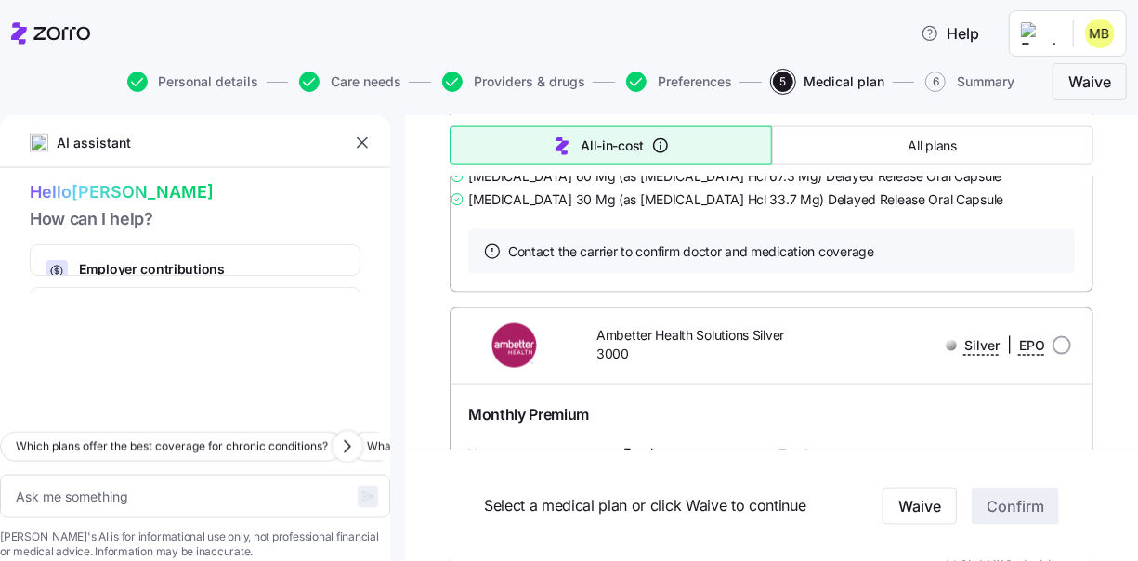
scroll to position [11516, 0]
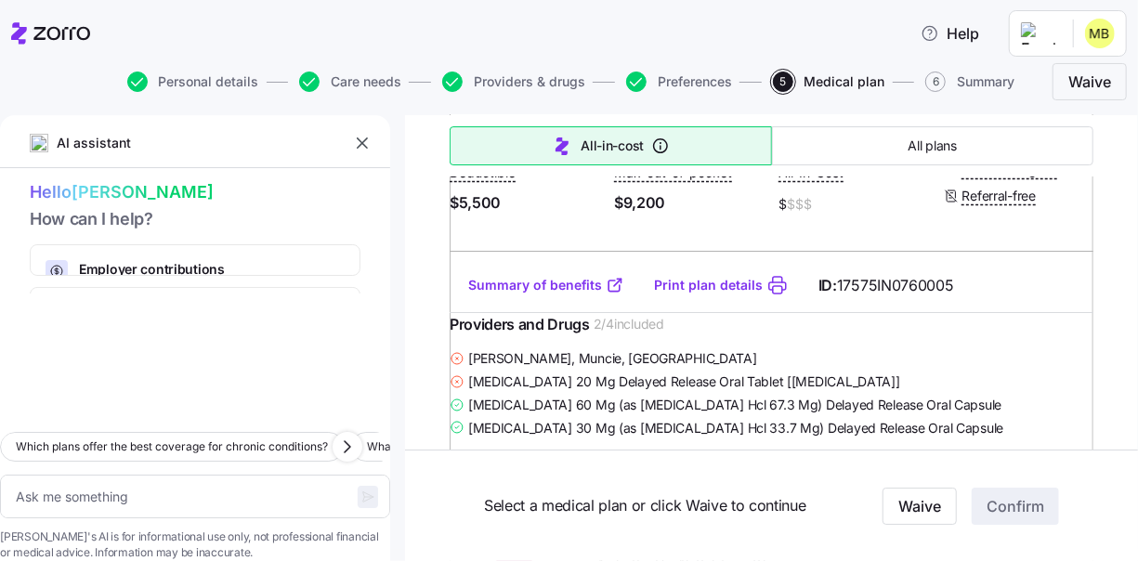
scroll to position [10123, 0]
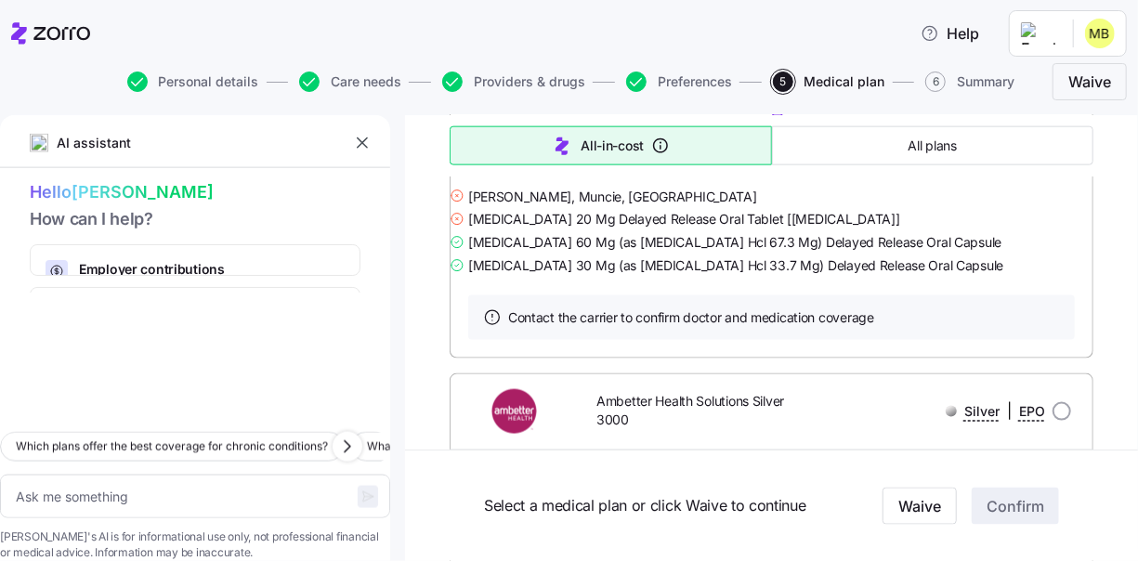
scroll to position [11423, 0]
